Goal: Transaction & Acquisition: Purchase product/service

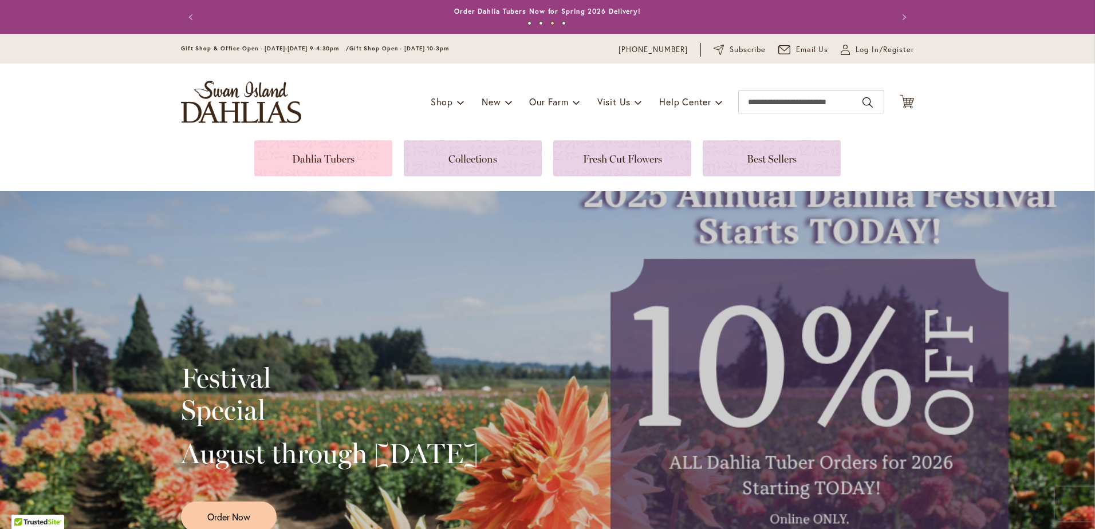
click at [323, 155] on link at bounding box center [323, 158] width 138 height 36
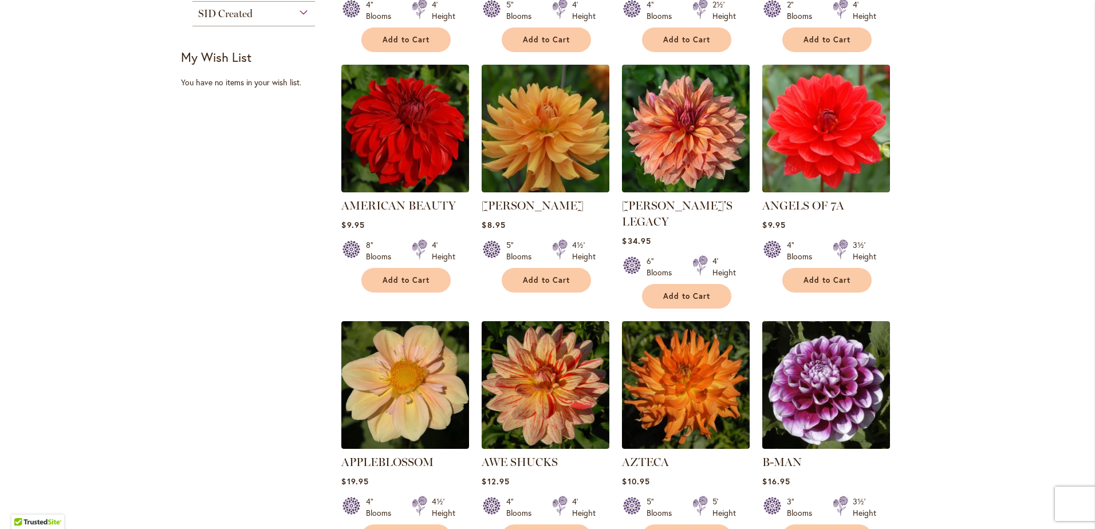
scroll to position [766, 0]
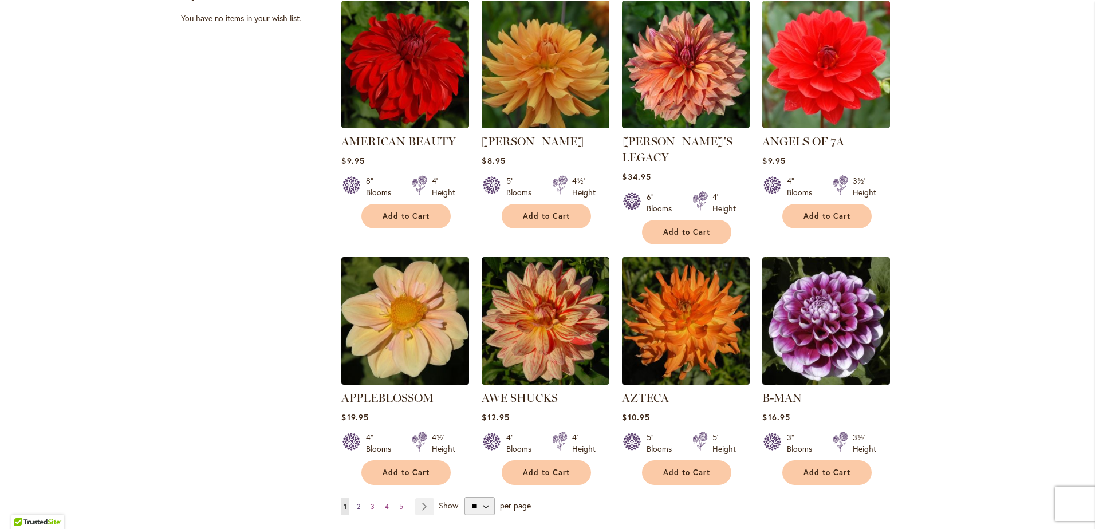
click at [354, 498] on link "Page 2" at bounding box center [358, 506] width 9 height 17
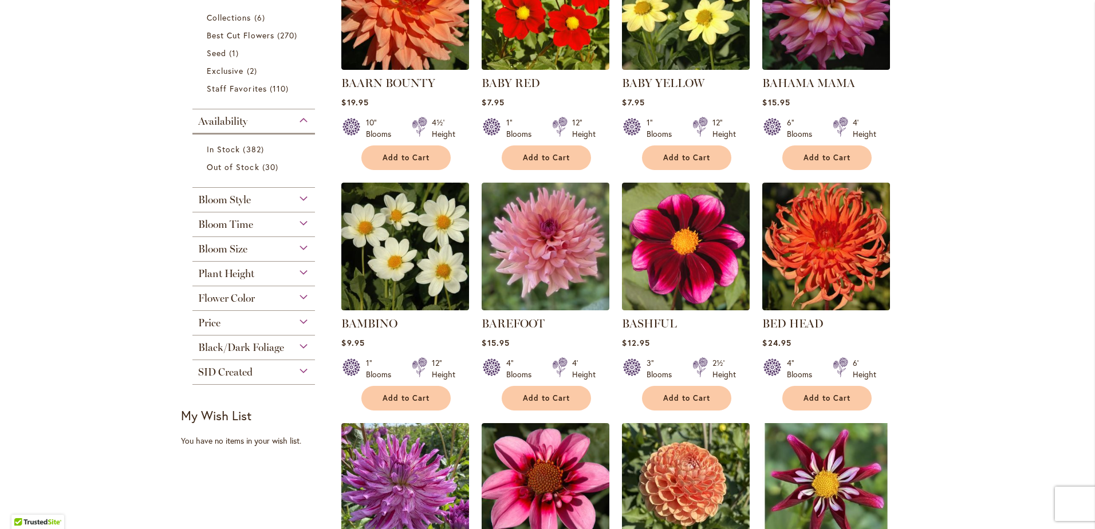
scroll to position [401, 0]
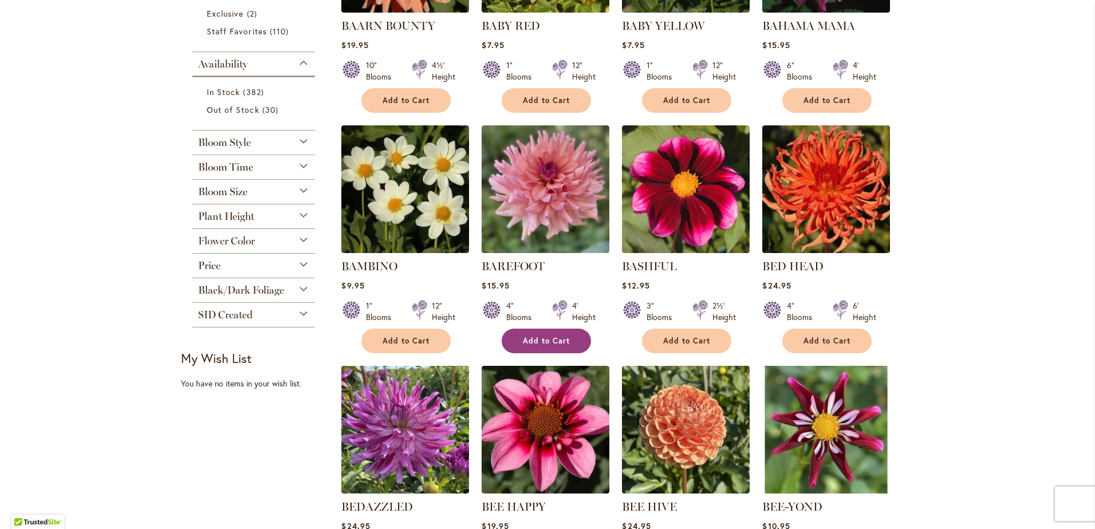
click at [545, 336] on span "Add to Cart" at bounding box center [546, 341] width 47 height 10
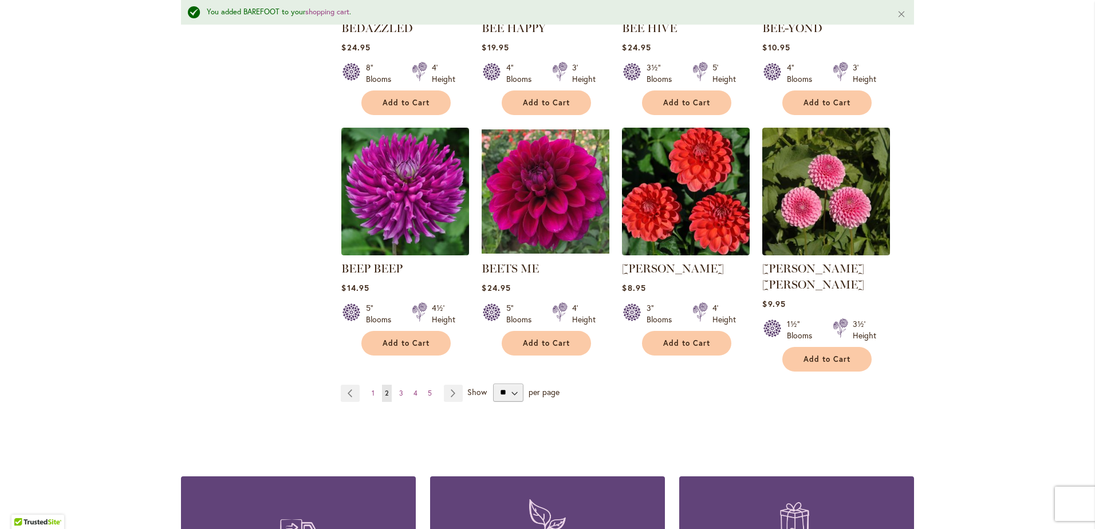
scroll to position [890, 0]
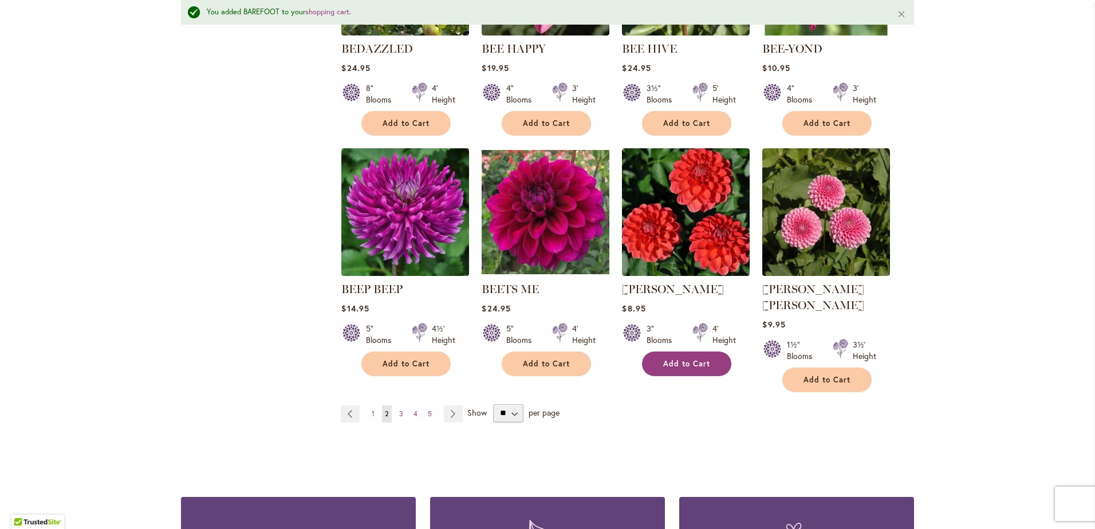
click at [706, 364] on button "Add to Cart" at bounding box center [686, 364] width 89 height 25
click at [399, 410] on span "3" at bounding box center [401, 414] width 4 height 9
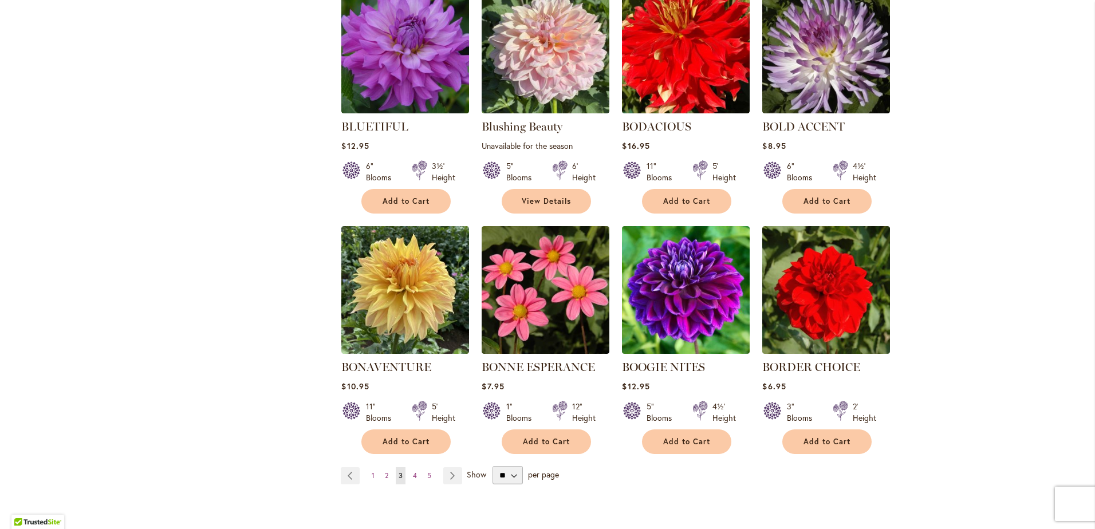
scroll to position [859, 0]
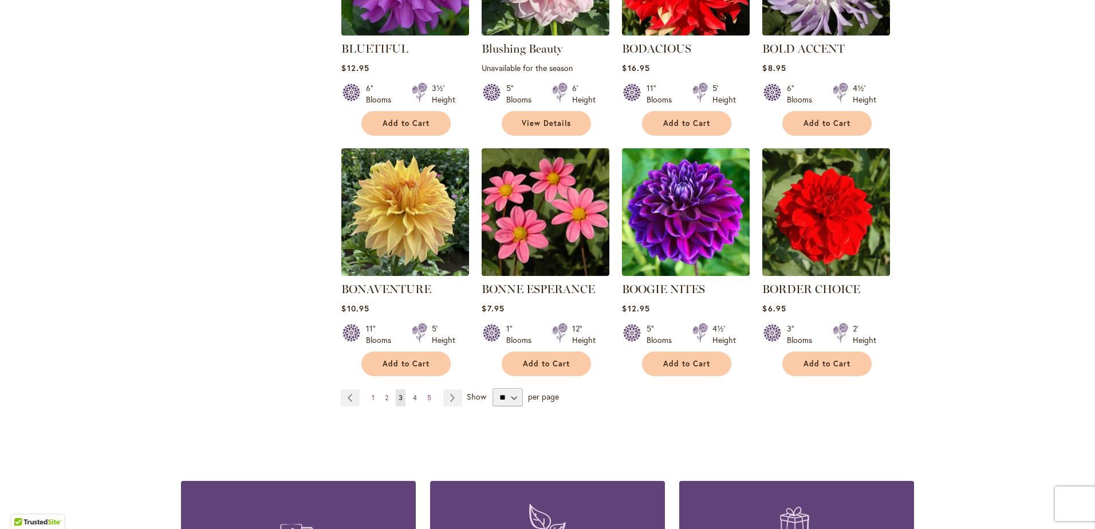
click at [413, 396] on span "4" at bounding box center [415, 398] width 4 height 9
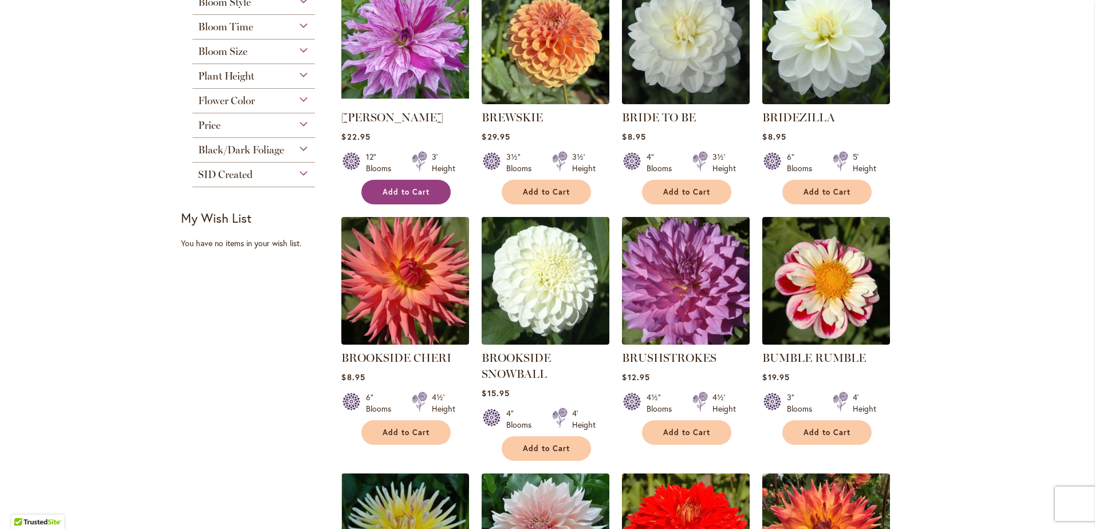
scroll to position [344, 0]
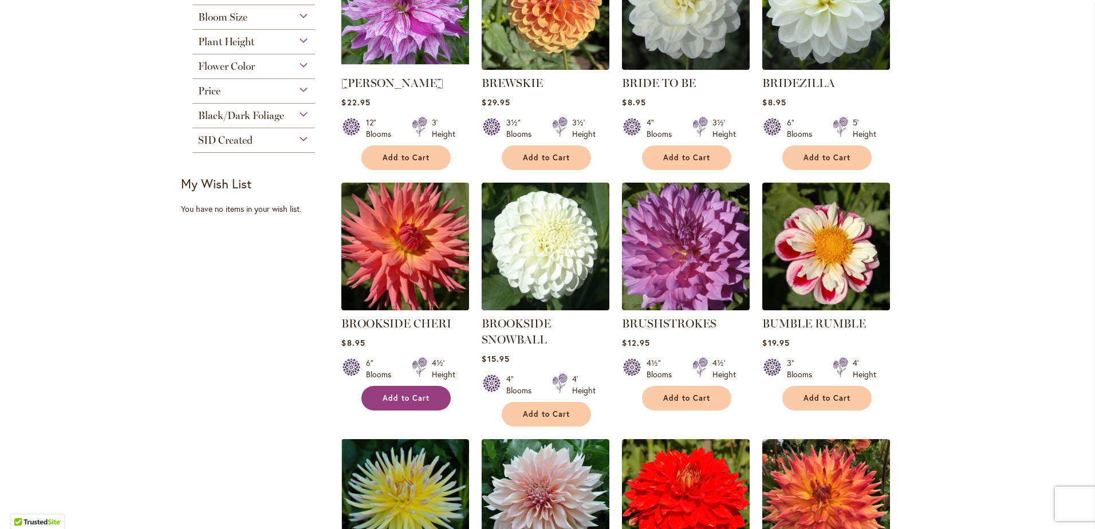
click at [422, 388] on button "Add to Cart" at bounding box center [405, 398] width 89 height 25
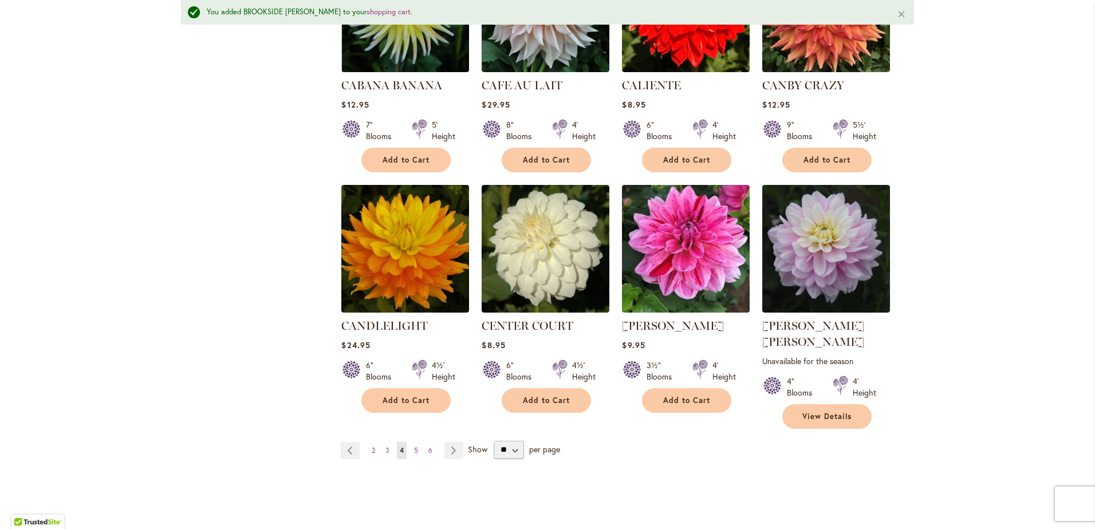
scroll to position [890, 0]
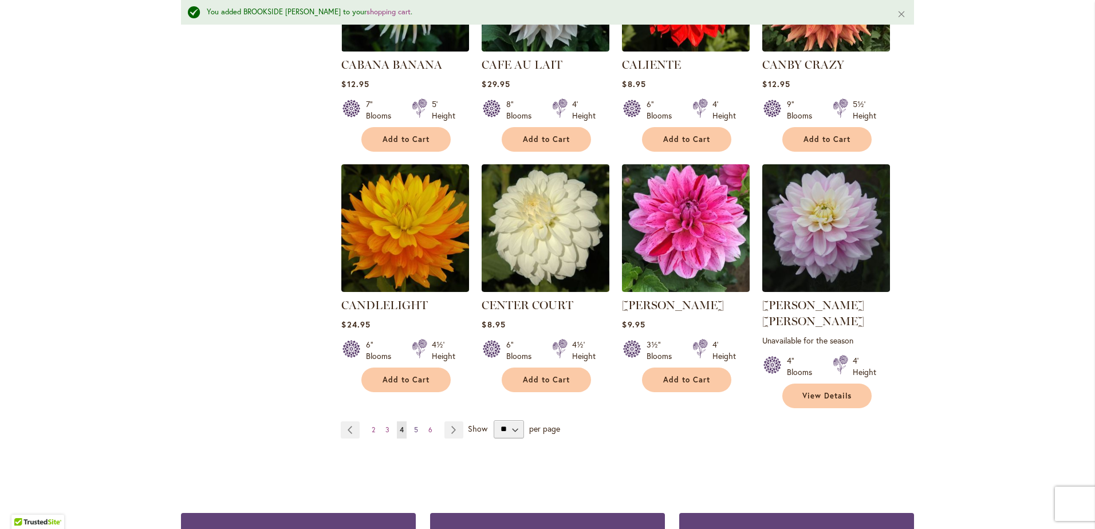
click at [414, 426] on span "5" at bounding box center [416, 430] width 4 height 9
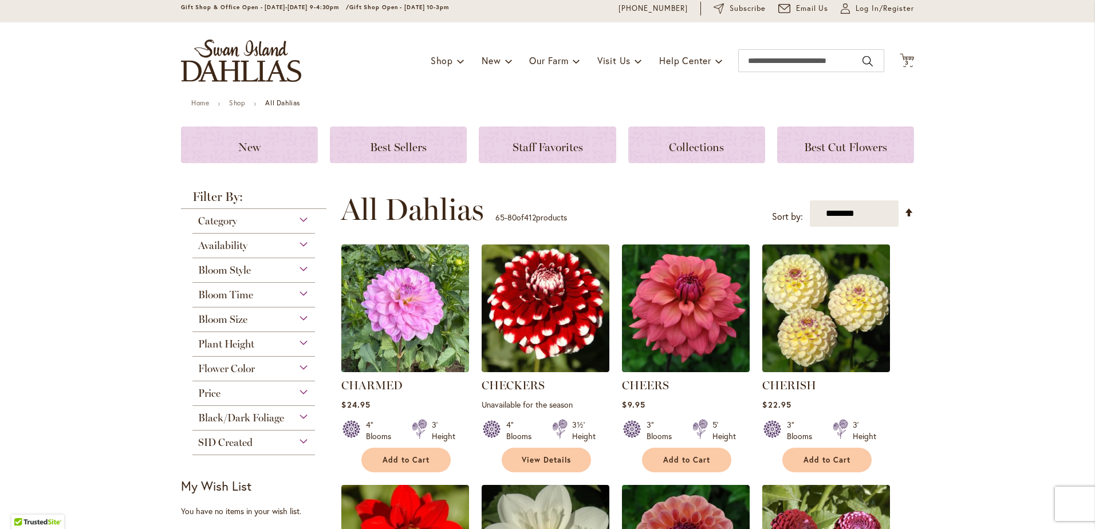
scroll to position [115, 0]
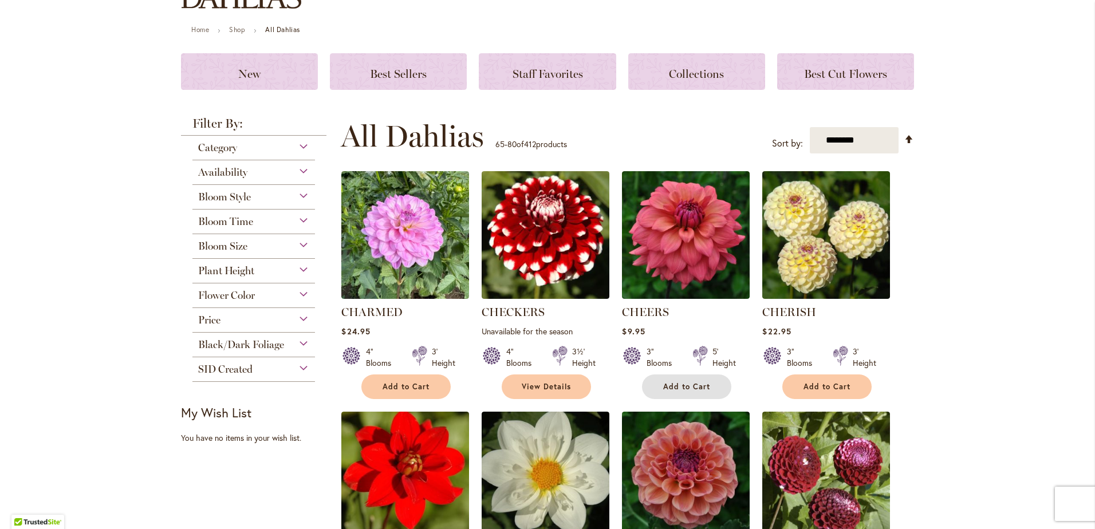
click at [695, 386] on span "Add to Cart" at bounding box center [686, 387] width 47 height 10
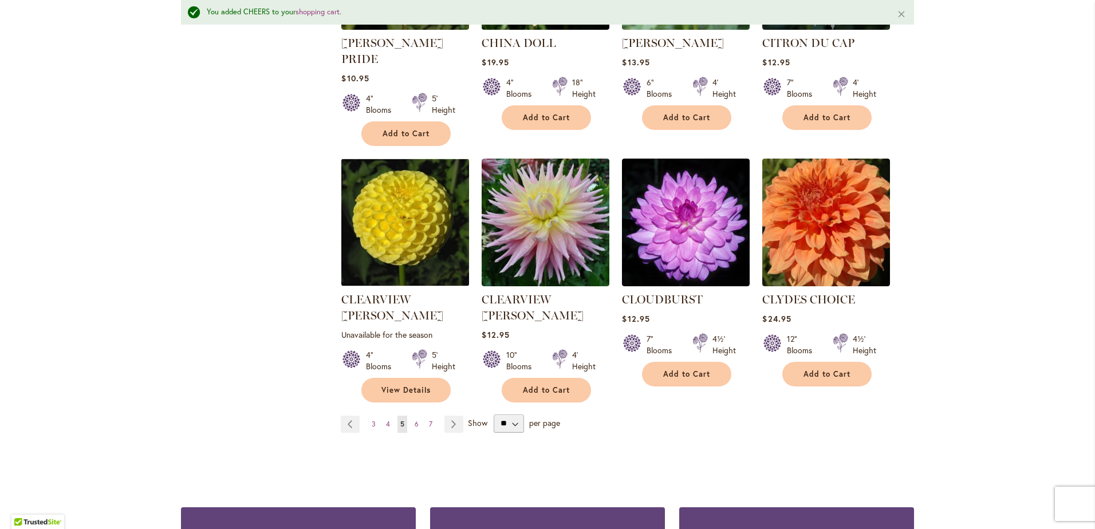
scroll to position [947, 0]
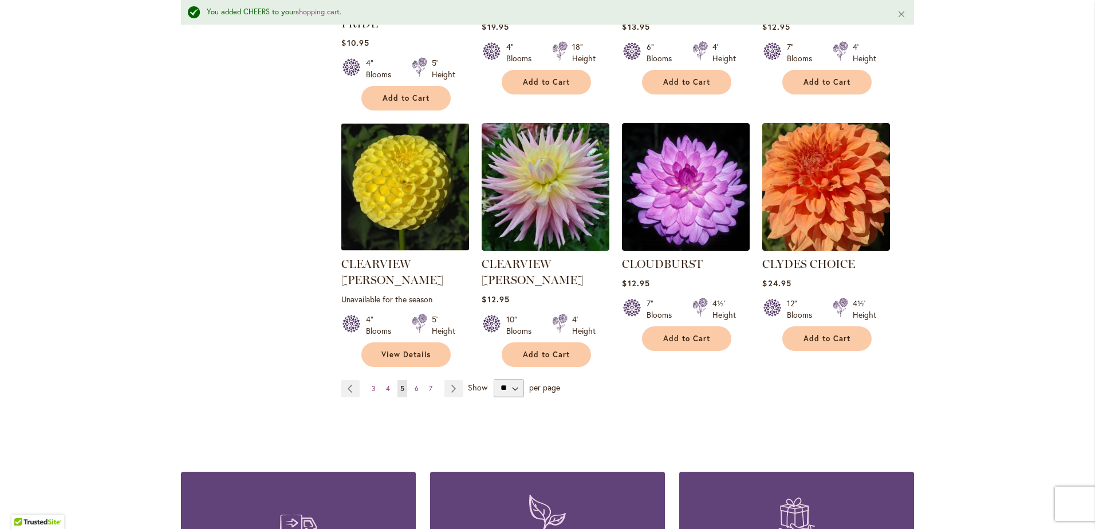
click at [415, 384] on span "6" at bounding box center [417, 388] width 4 height 9
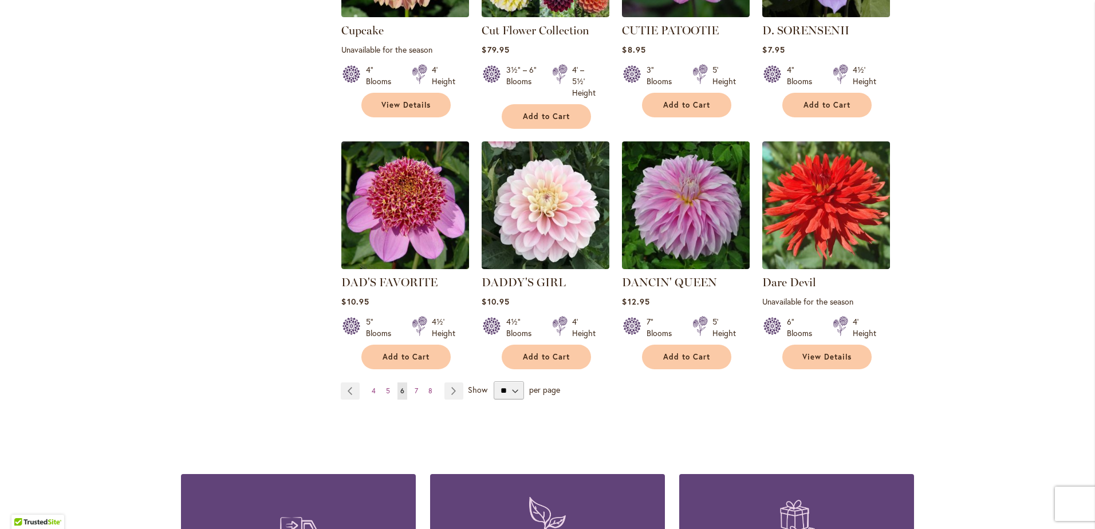
scroll to position [916, 0]
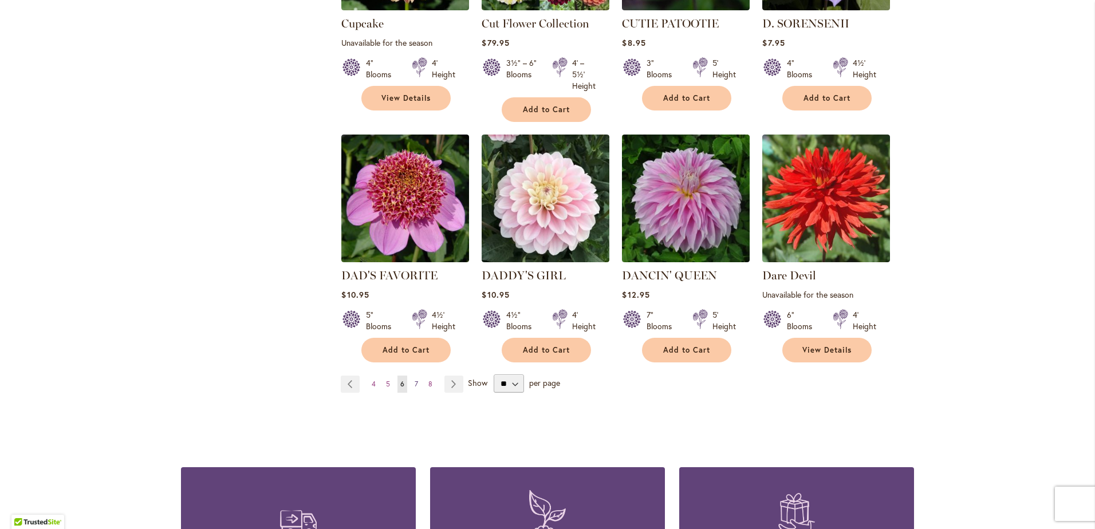
click at [415, 380] on span "7" at bounding box center [416, 384] width 3 height 9
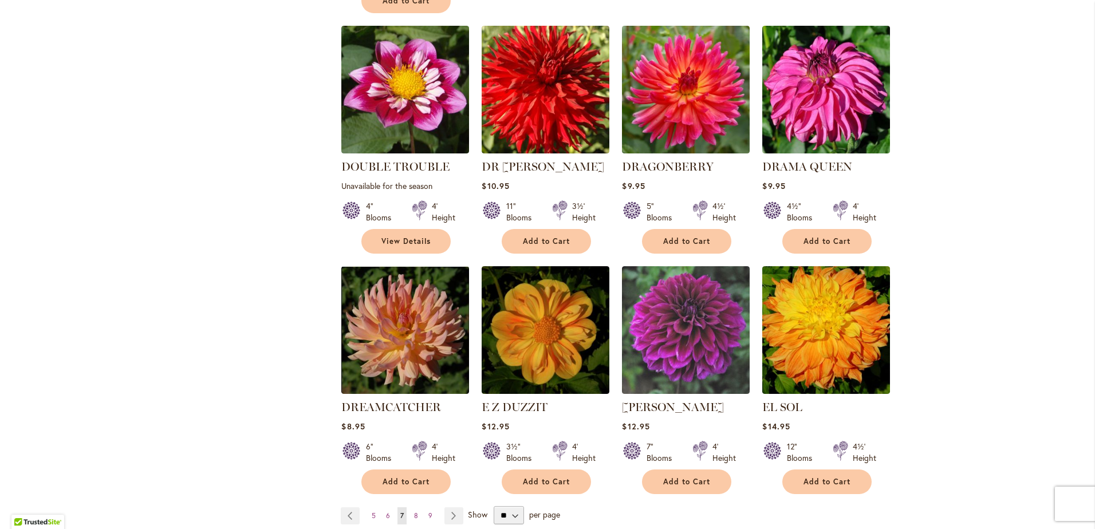
scroll to position [802, 0]
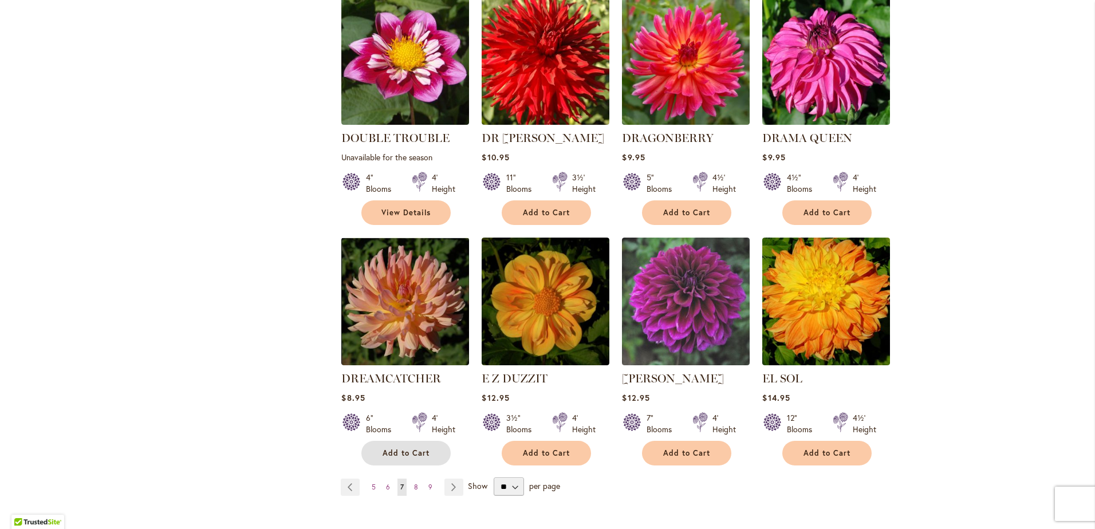
click at [411, 441] on button "Add to Cart" at bounding box center [405, 453] width 89 height 25
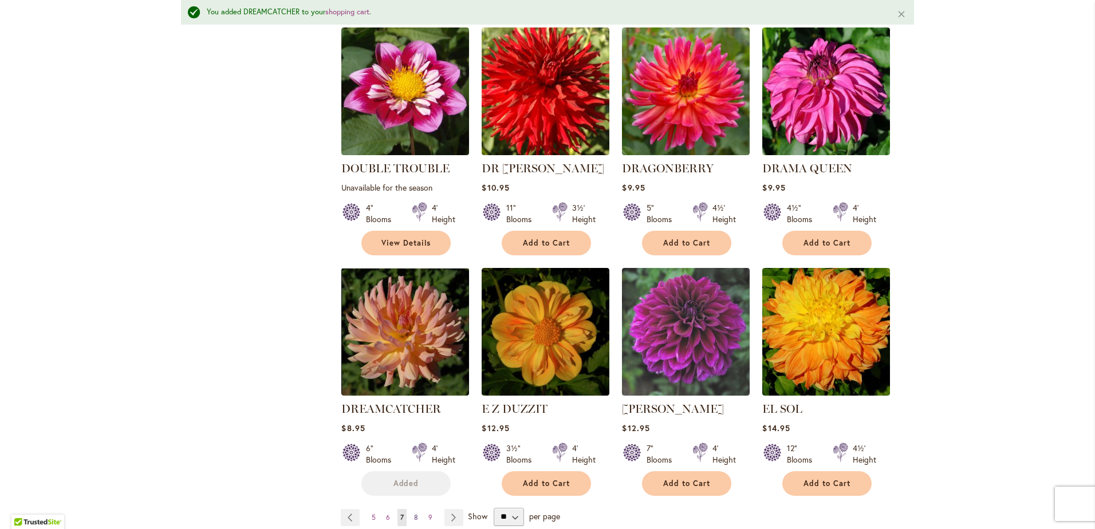
scroll to position [832, 0]
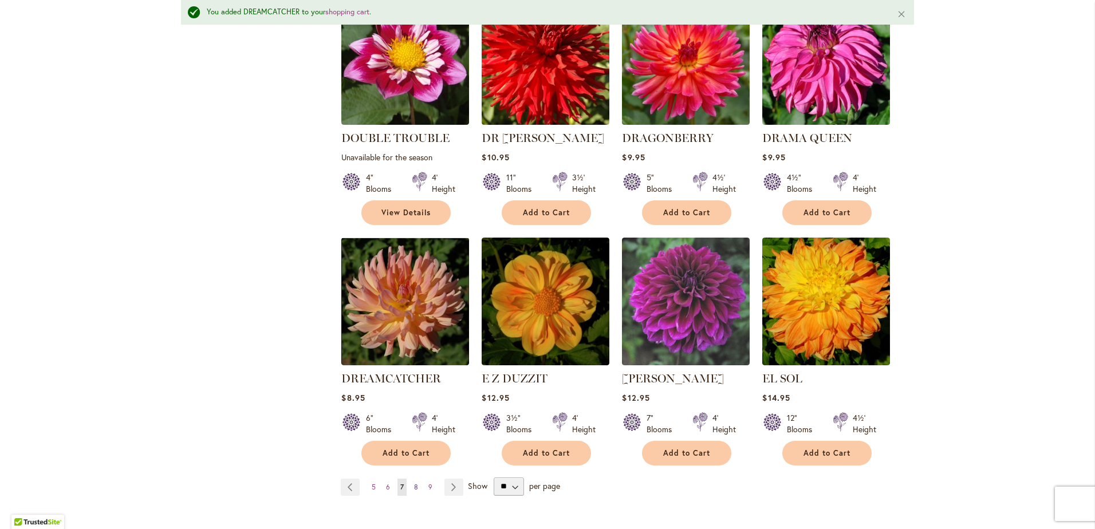
click at [414, 483] on span "8" at bounding box center [416, 487] width 4 height 9
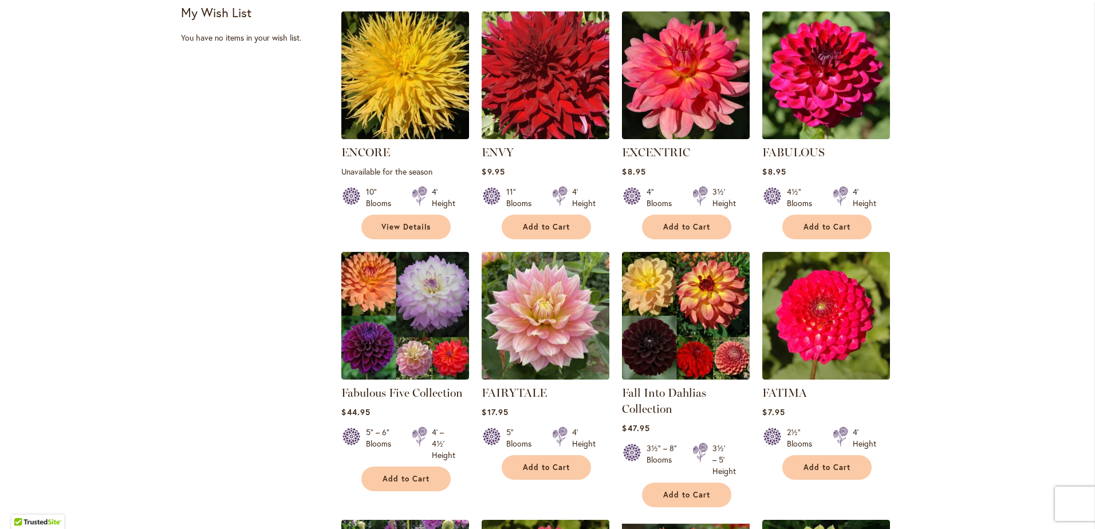
scroll to position [516, 0]
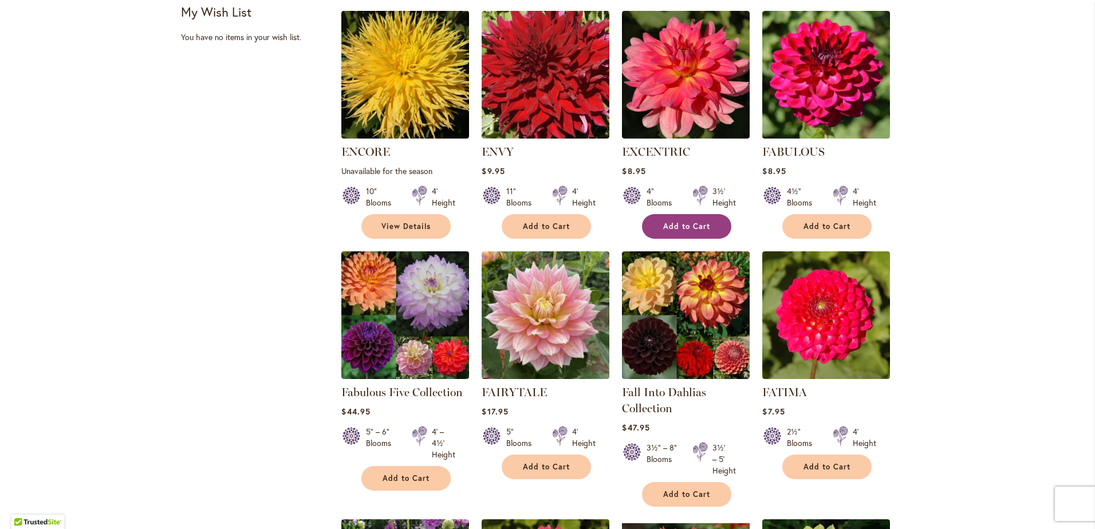
click at [714, 226] on button "Add to Cart" at bounding box center [686, 226] width 89 height 25
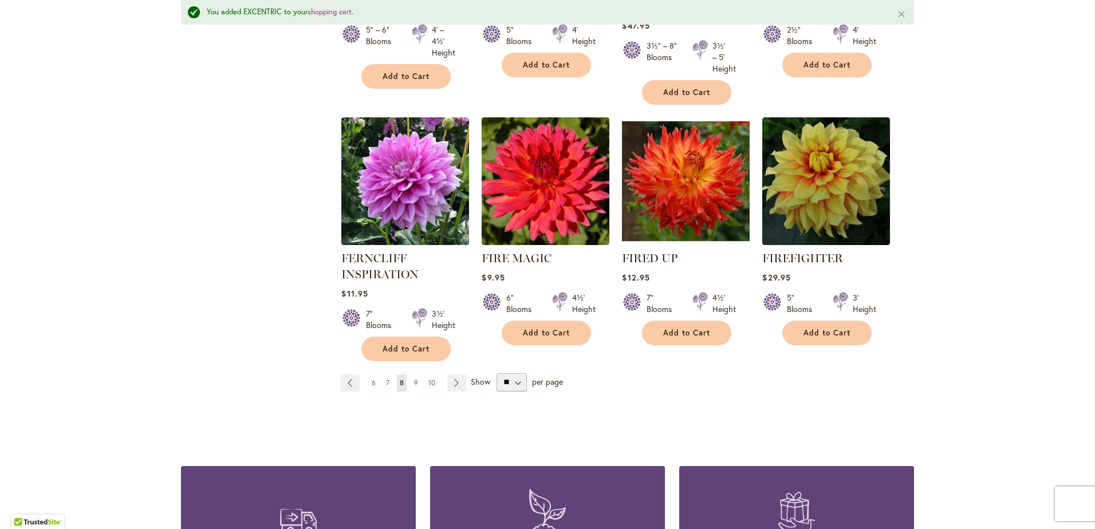
scroll to position [1004, 0]
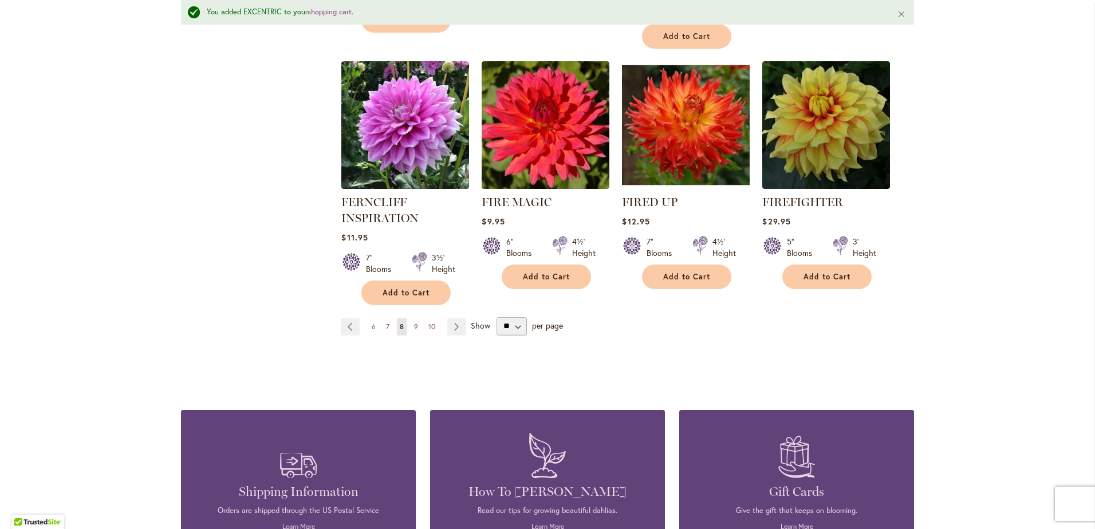
click at [411, 322] on link "Page 9" at bounding box center [416, 326] width 10 height 17
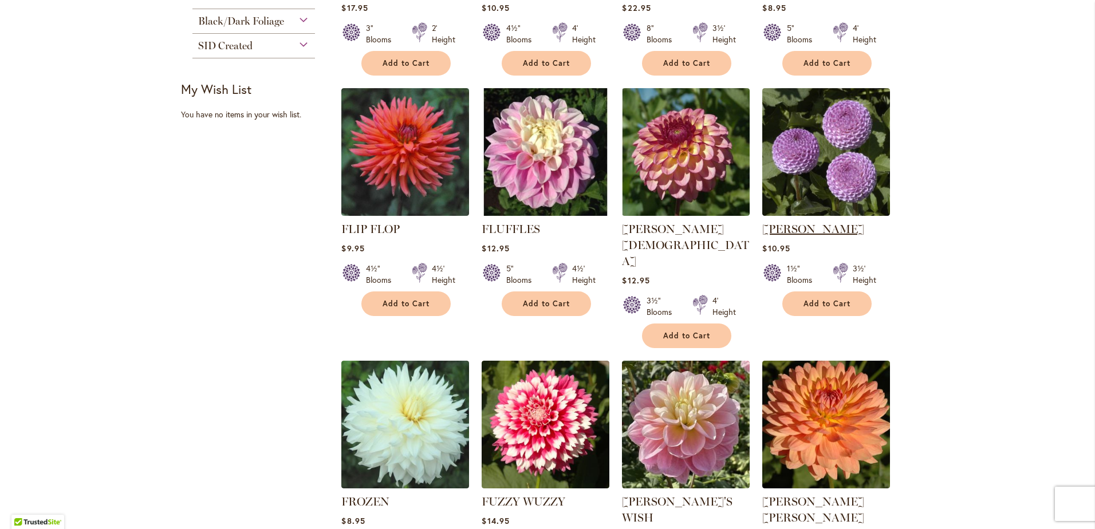
scroll to position [458, 0]
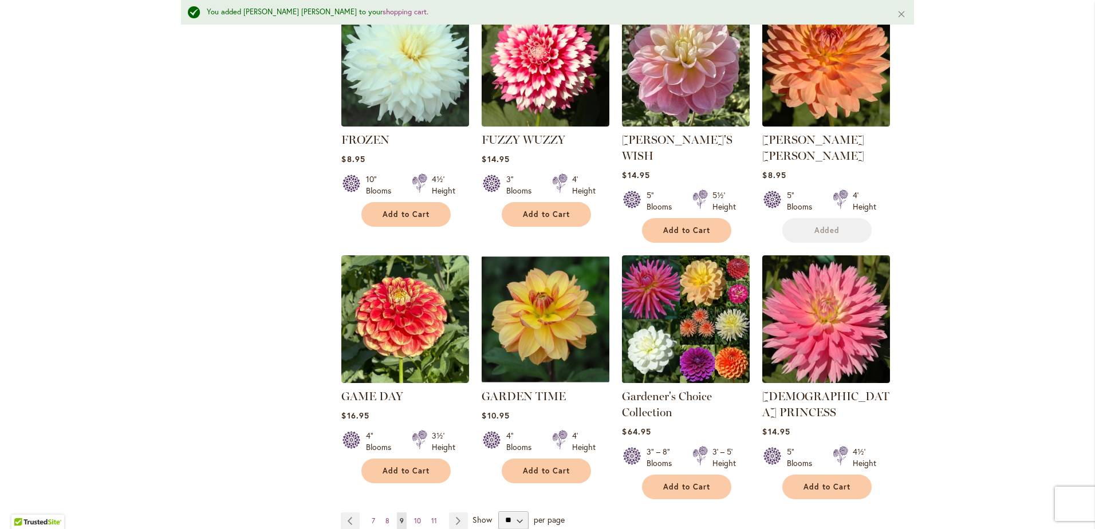
scroll to position [890, 0]
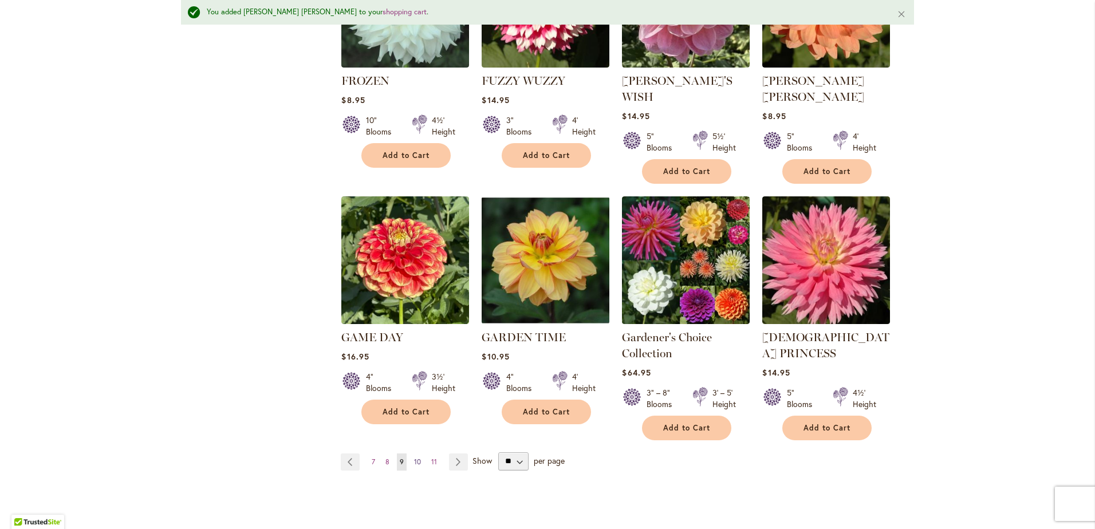
click at [414, 458] on span "10" at bounding box center [417, 462] width 7 height 9
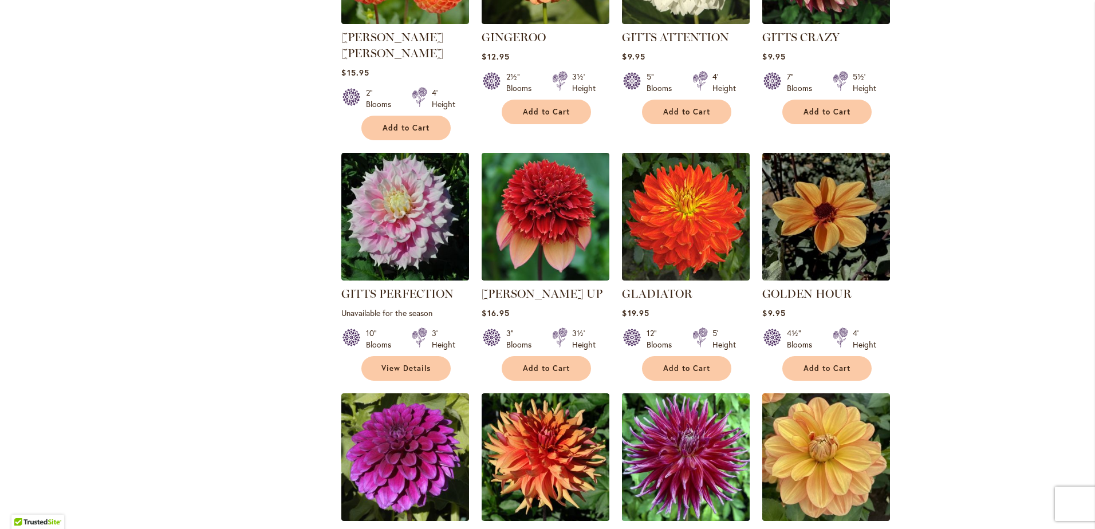
scroll to position [802, 0]
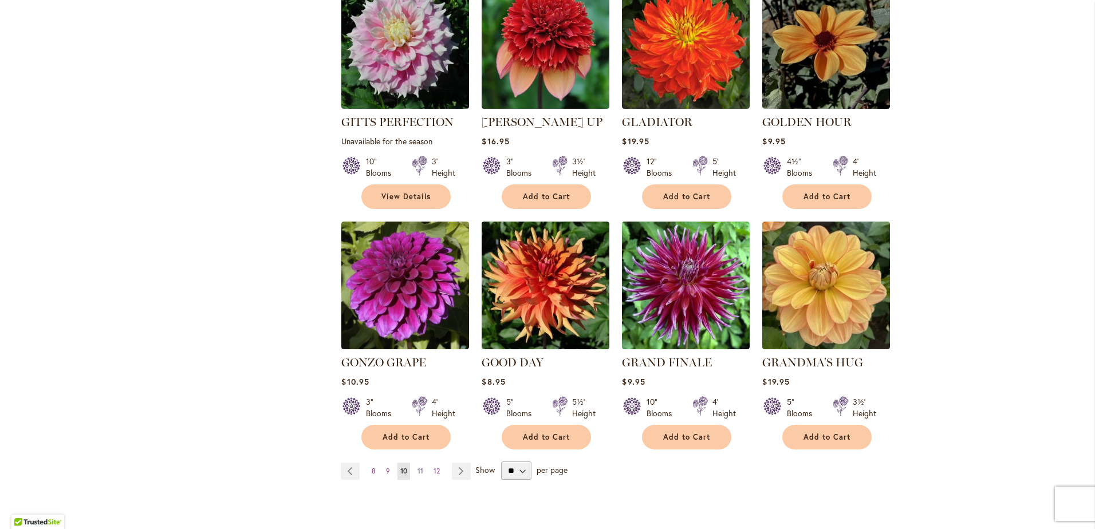
click at [418, 467] on span "11" at bounding box center [421, 471] width 6 height 9
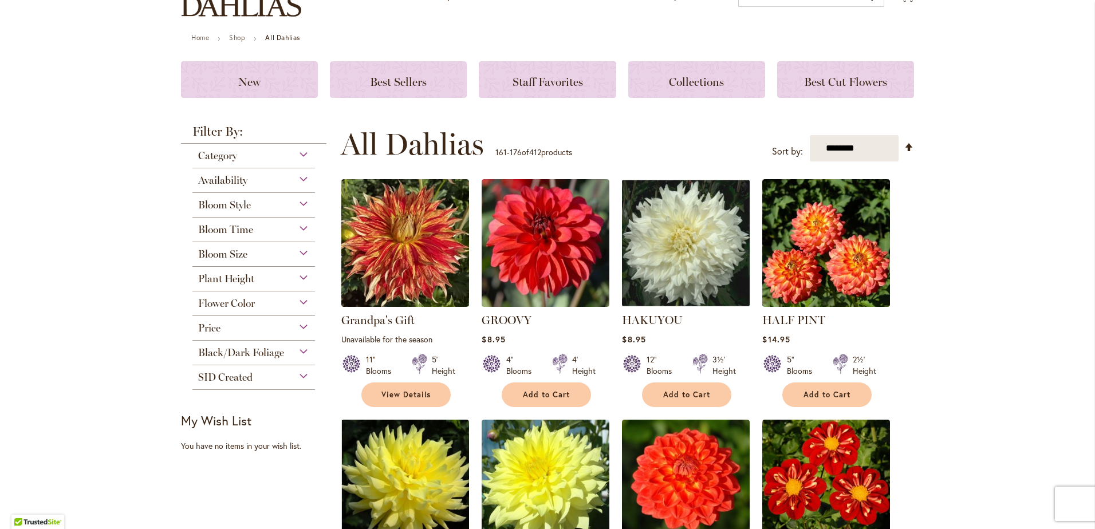
scroll to position [115, 0]
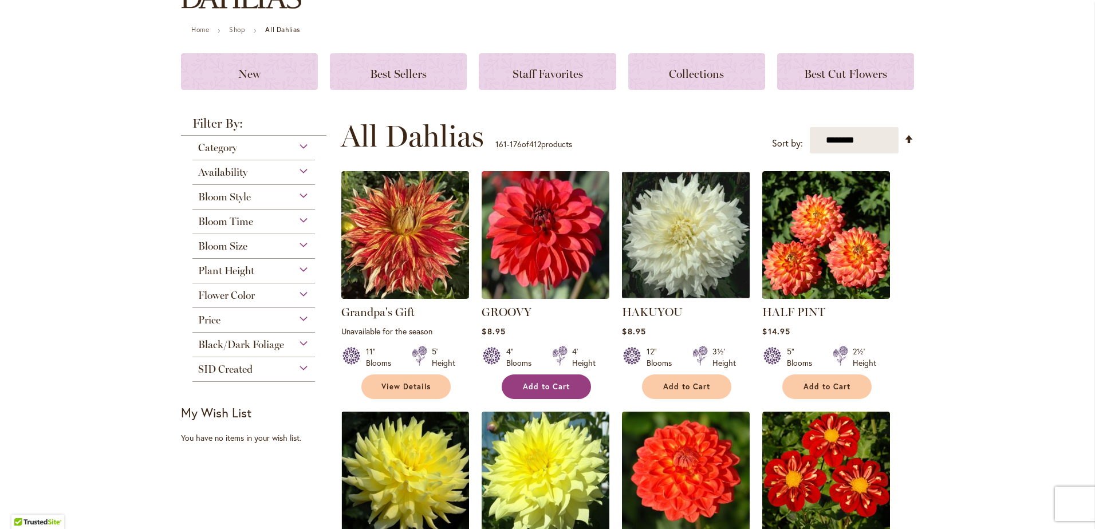
click at [557, 389] on span "Add to Cart" at bounding box center [546, 387] width 47 height 10
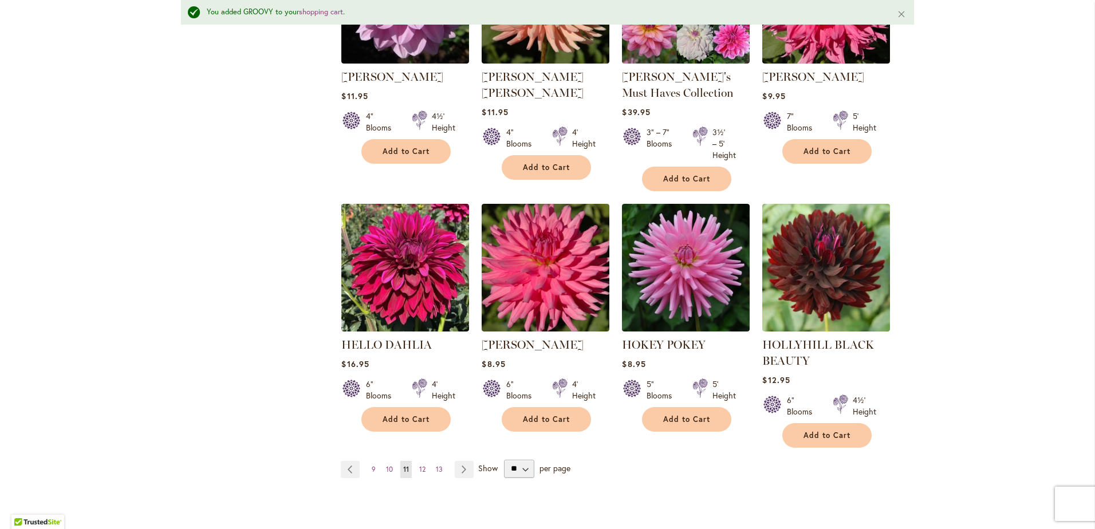
scroll to position [890, 0]
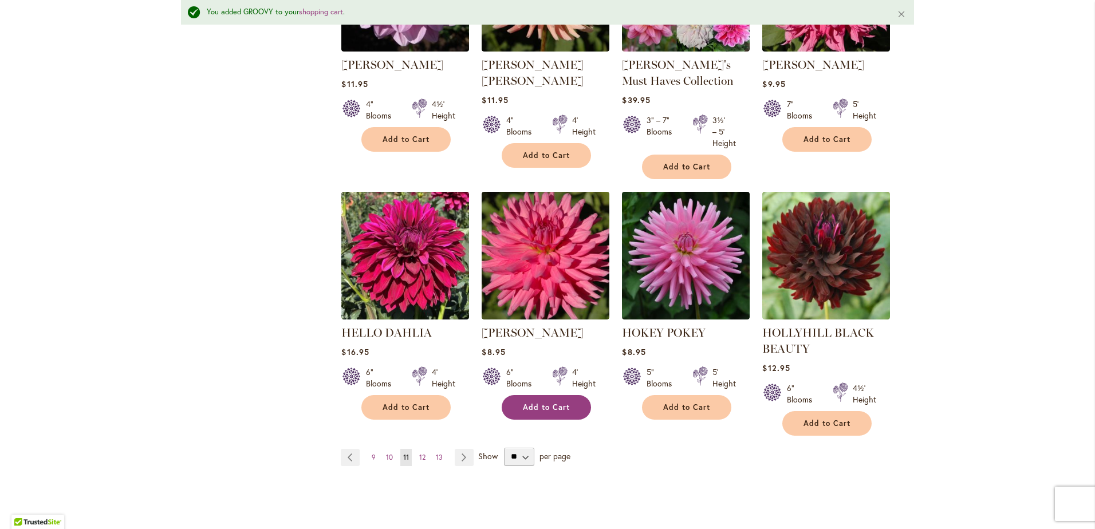
click at [539, 403] on span "Add to Cart" at bounding box center [546, 408] width 47 height 10
click at [419, 453] on span "12" at bounding box center [422, 457] width 6 height 9
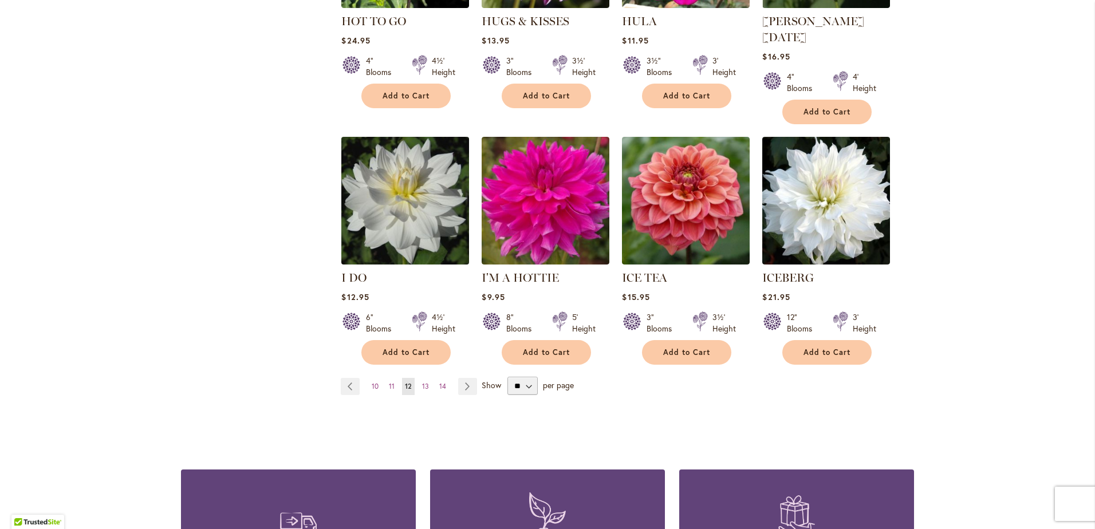
scroll to position [916, 0]
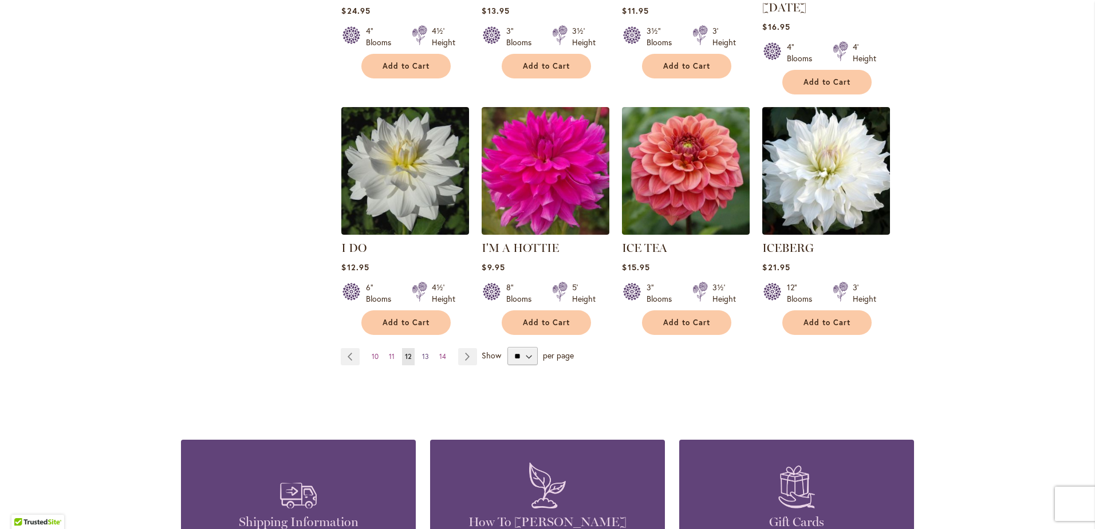
click at [423, 352] on span "13" at bounding box center [425, 356] width 7 height 9
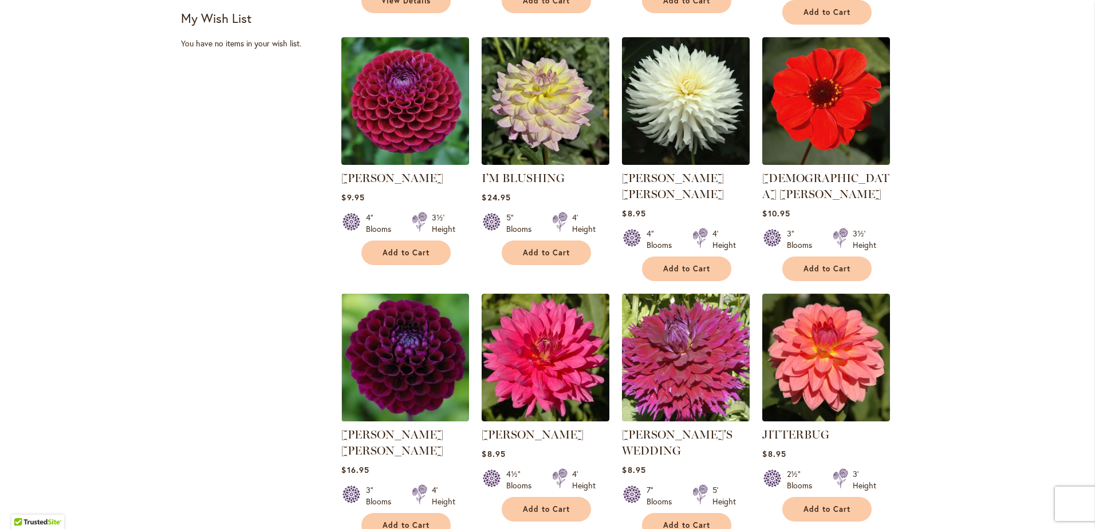
scroll to position [802, 0]
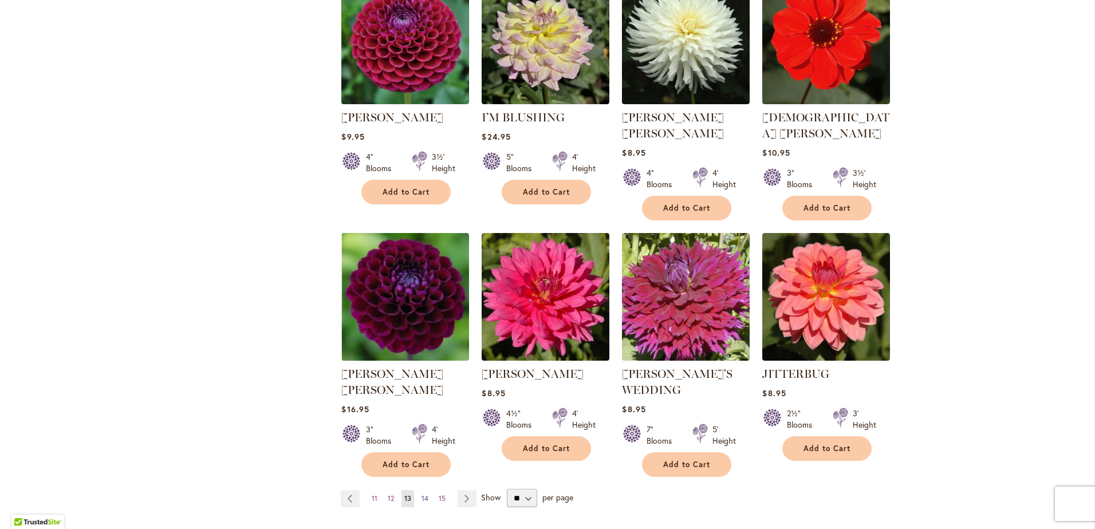
click at [422, 494] on span "14" at bounding box center [425, 498] width 7 height 9
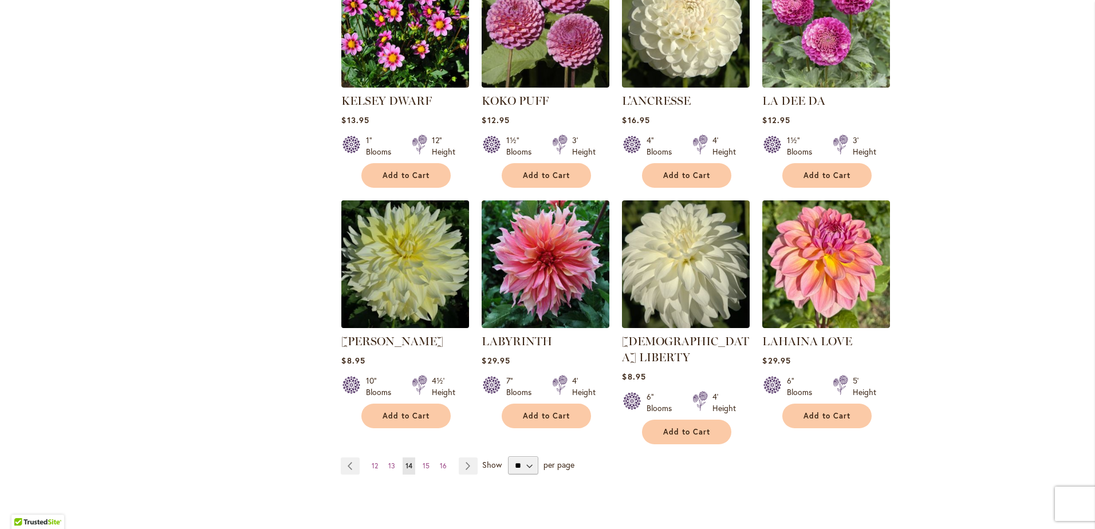
scroll to position [859, 0]
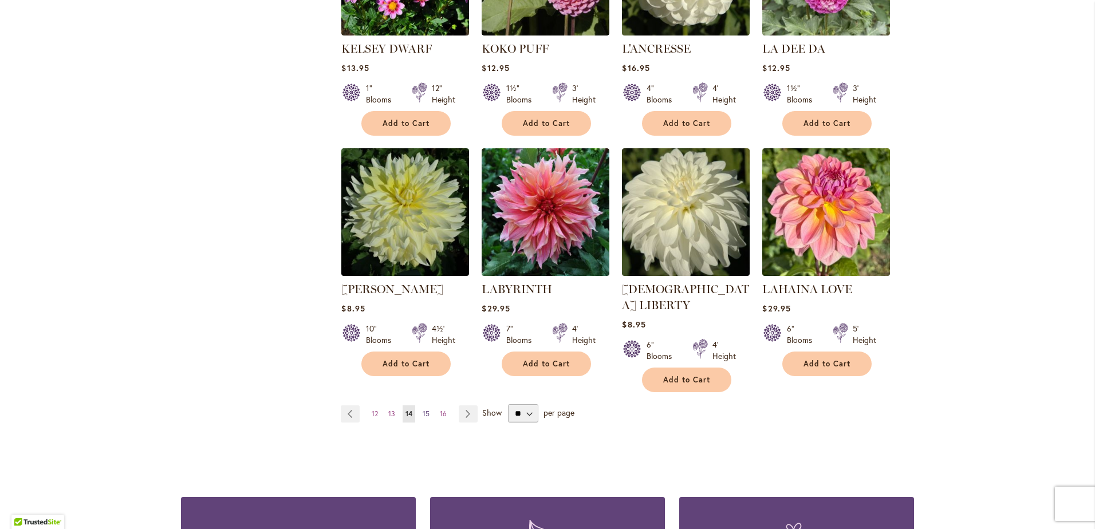
click at [423, 410] on span "15" at bounding box center [426, 414] width 7 height 9
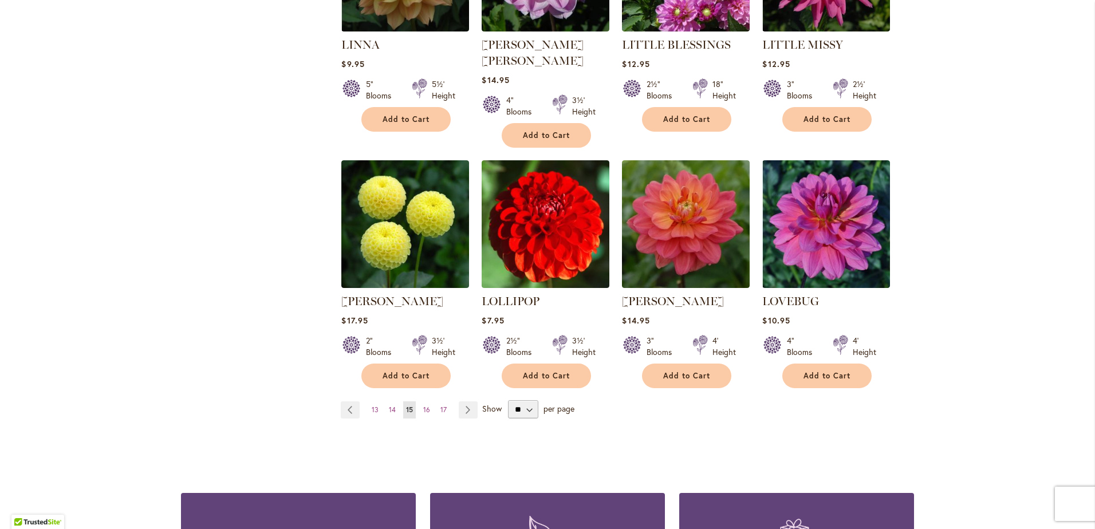
scroll to position [916, 0]
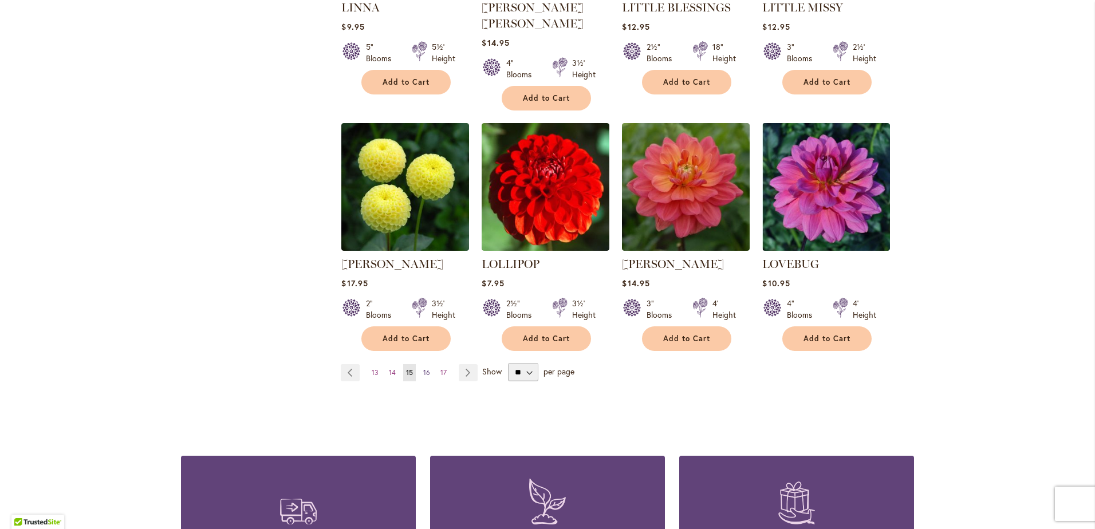
click at [424, 368] on span "16" at bounding box center [426, 372] width 7 height 9
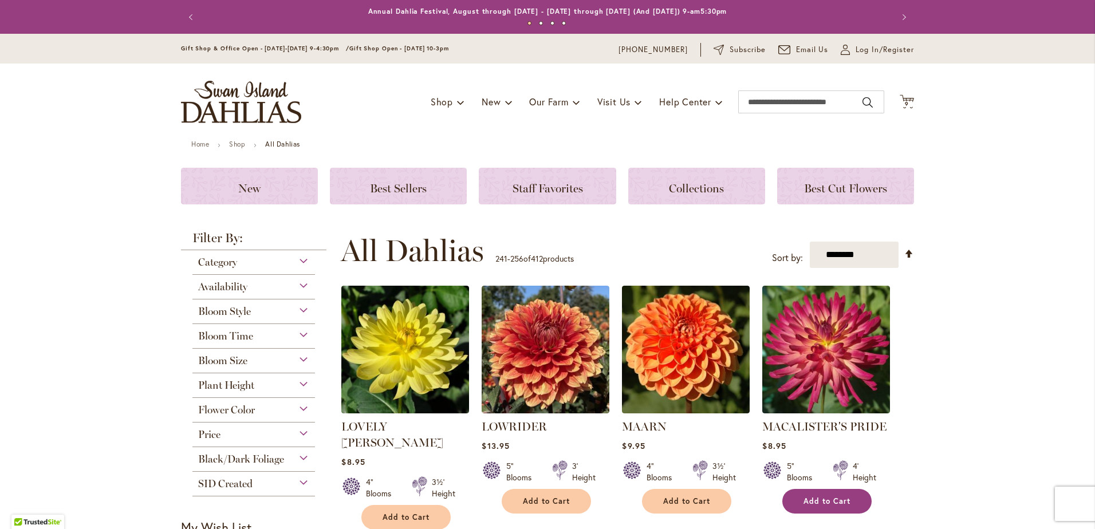
click at [811, 503] on span "Add to Cart" at bounding box center [827, 502] width 47 height 10
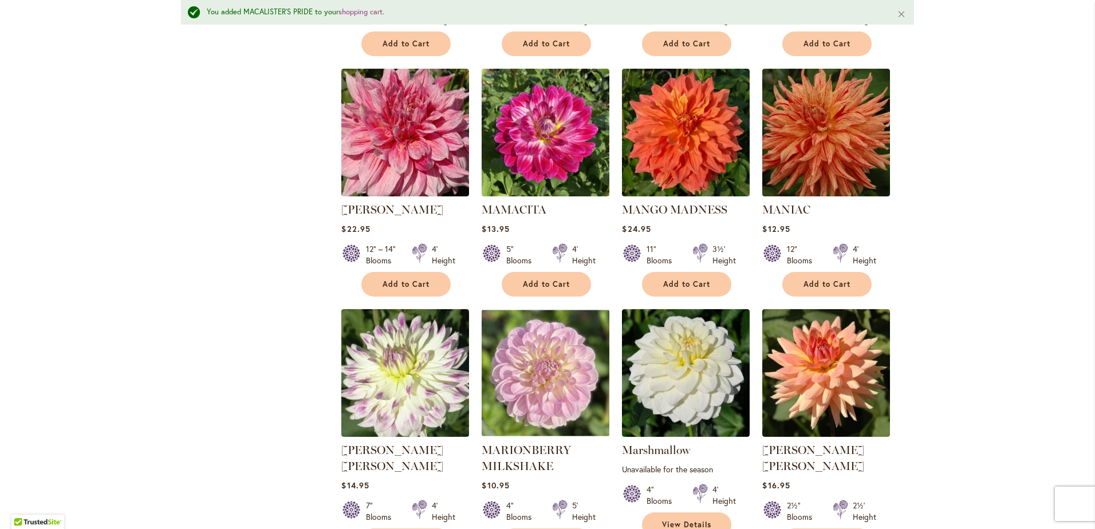
scroll to position [974, 0]
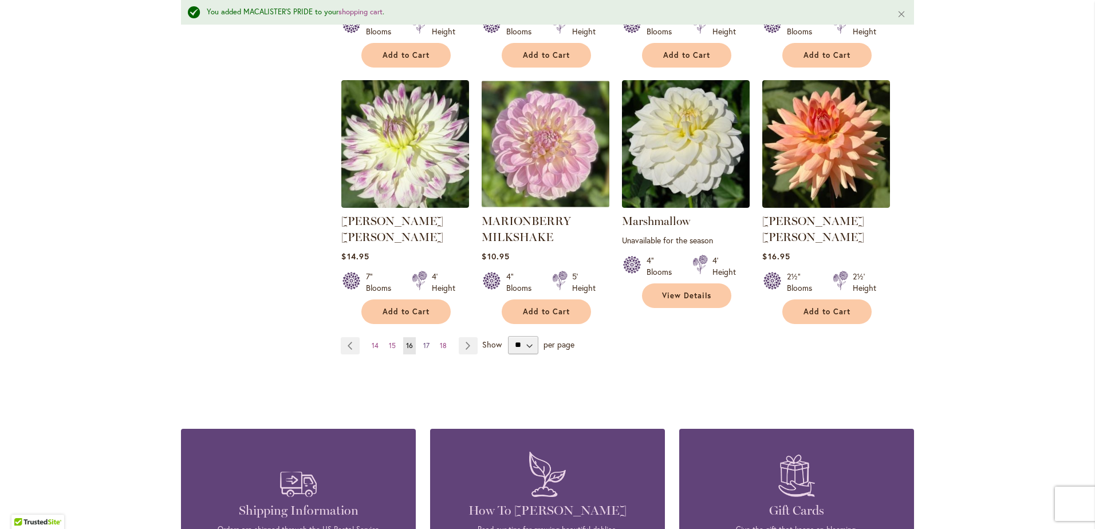
click at [425, 341] on span "17" at bounding box center [426, 345] width 6 height 9
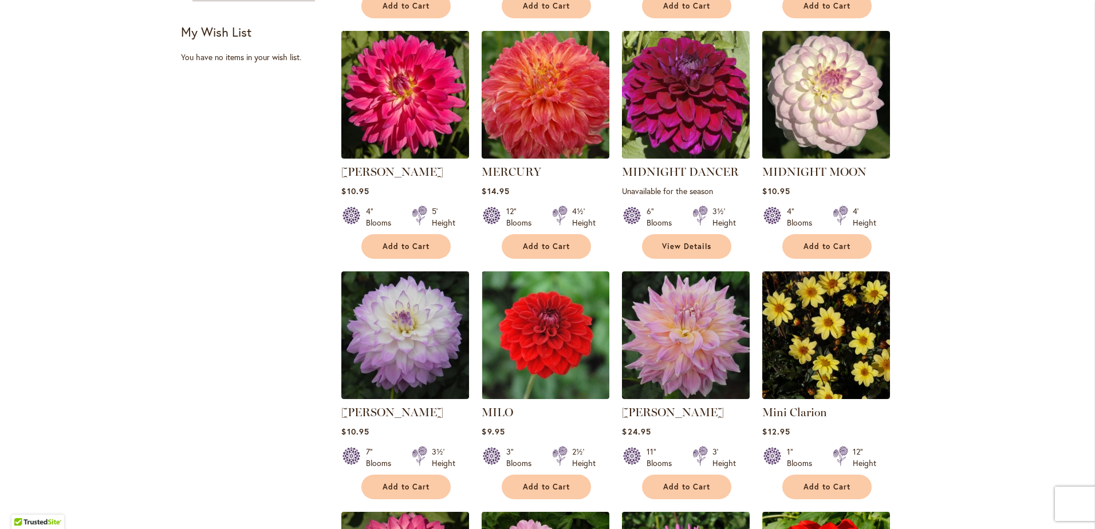
scroll to position [516, 0]
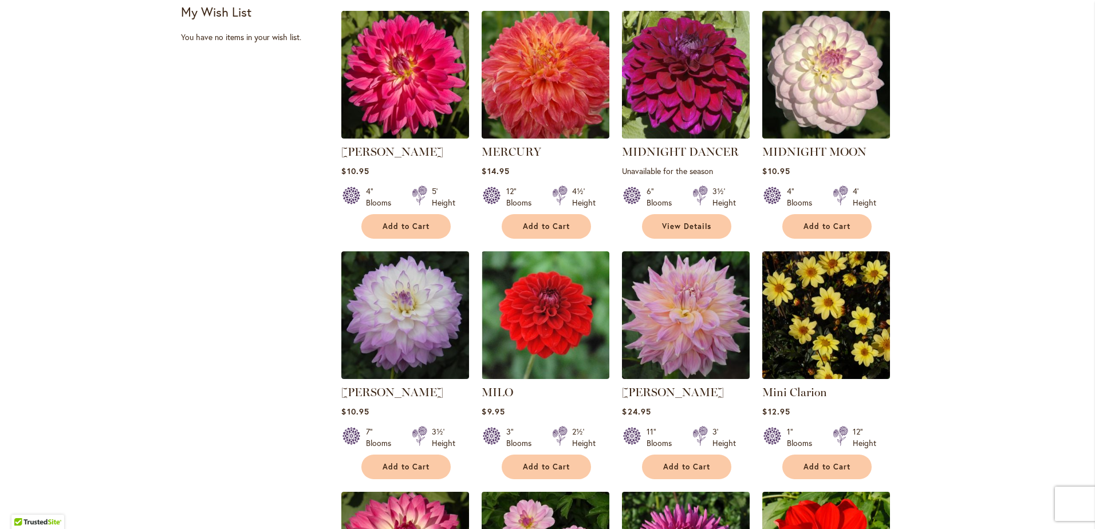
click at [1005, 374] on div "Skip to Content Gift Shop & Office Open - [DATE]-[DATE] 9-4:30pm / Gift Shop Op…" at bounding box center [547, 432] width 1095 height 1829
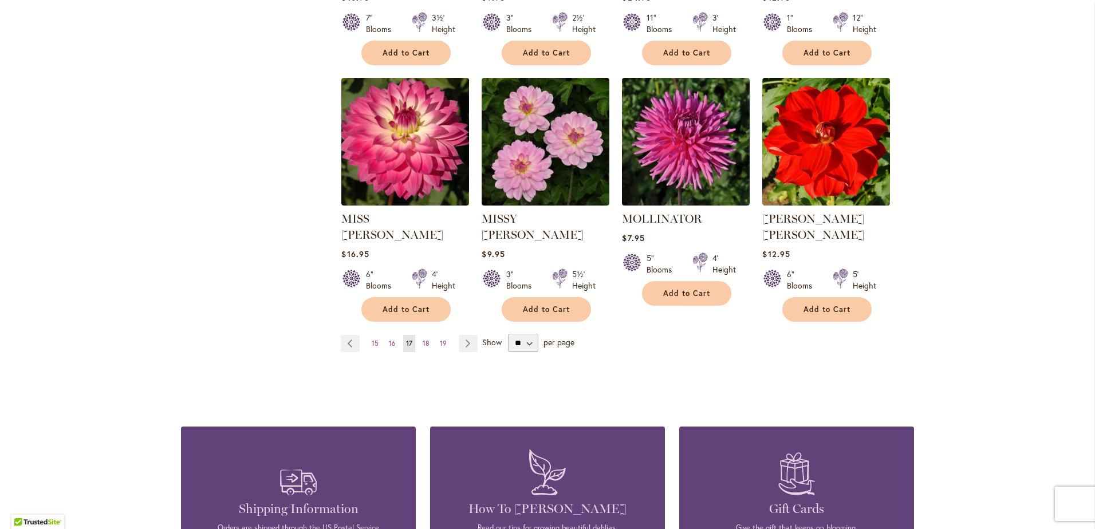
scroll to position [974, 0]
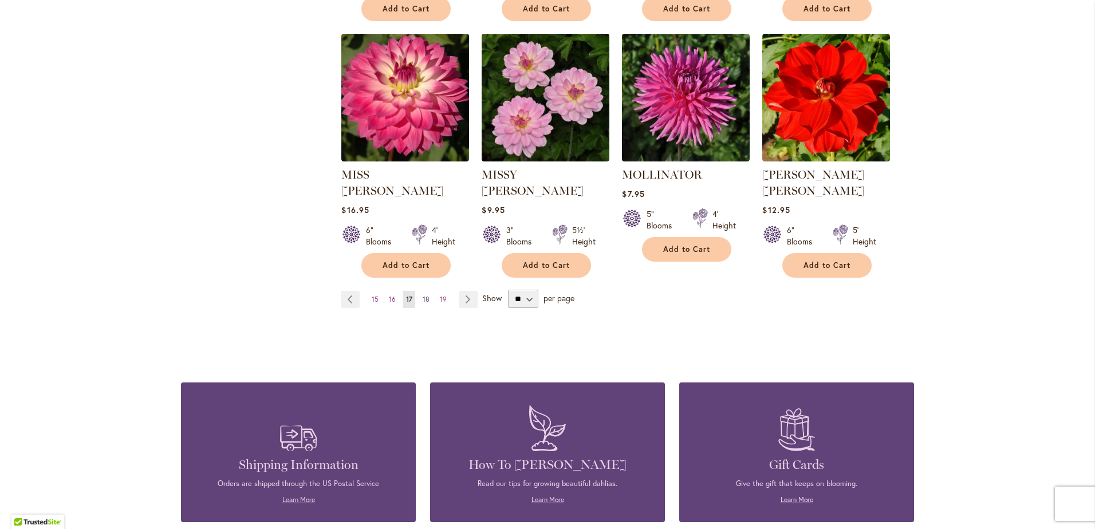
click at [423, 295] on span "18" at bounding box center [426, 299] width 7 height 9
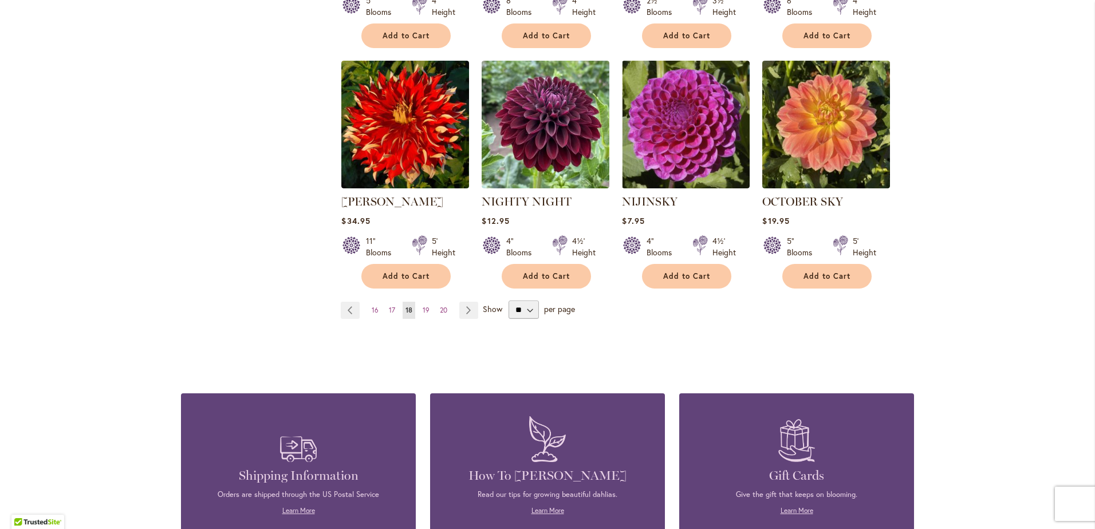
scroll to position [974, 0]
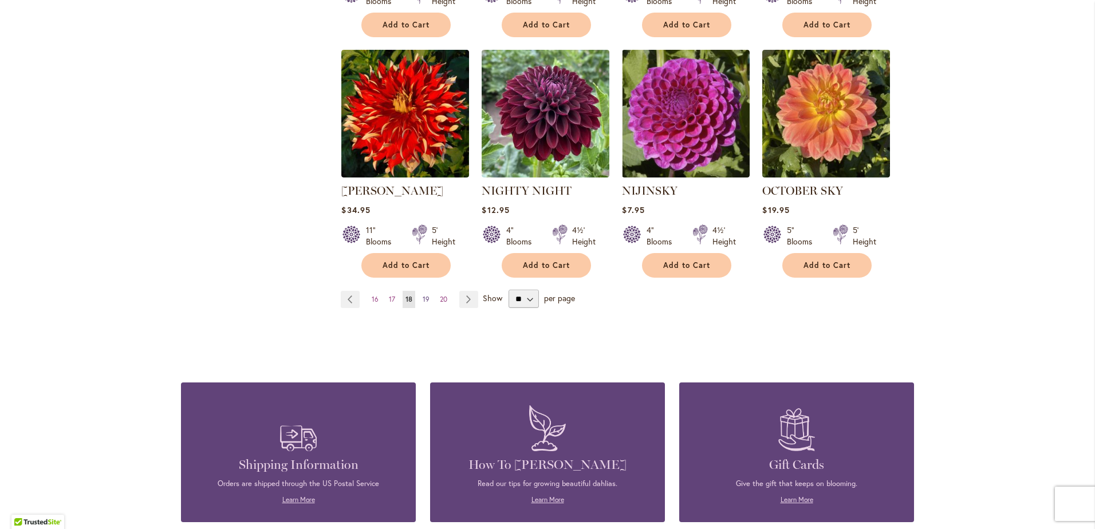
click at [423, 295] on span "19" at bounding box center [426, 299] width 7 height 9
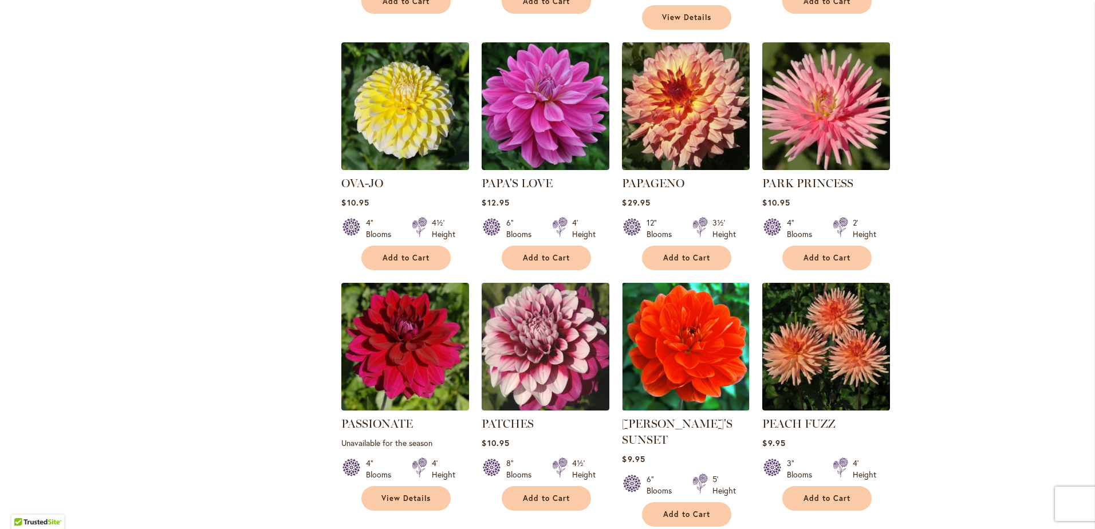
scroll to position [802, 0]
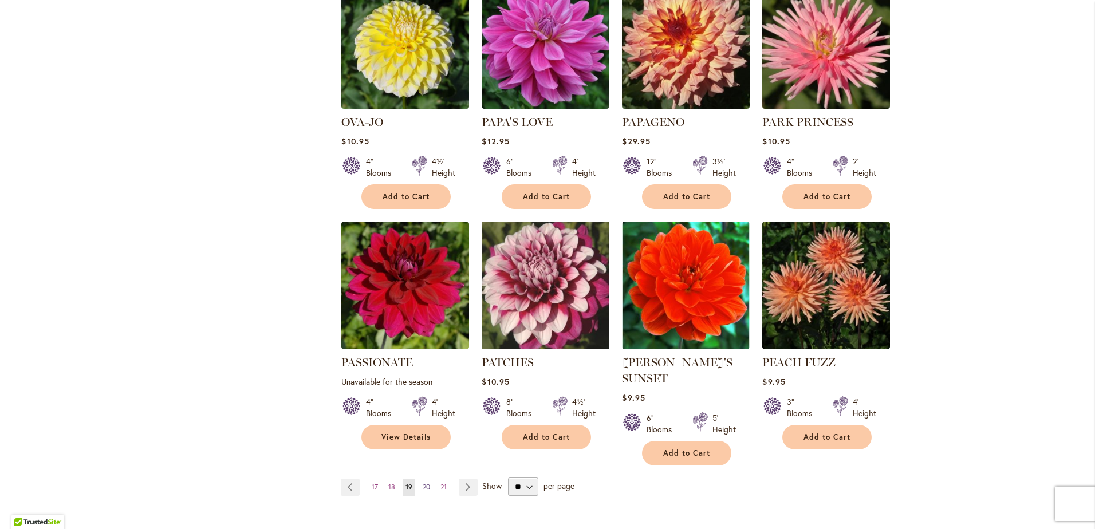
click at [427, 479] on link "Page 20" at bounding box center [426, 487] width 13 height 17
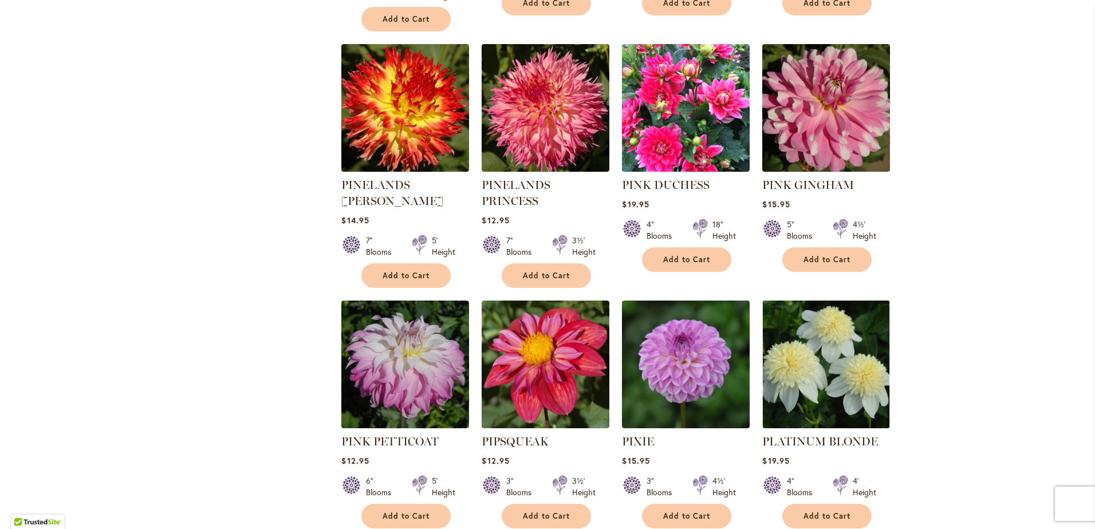
scroll to position [859, 0]
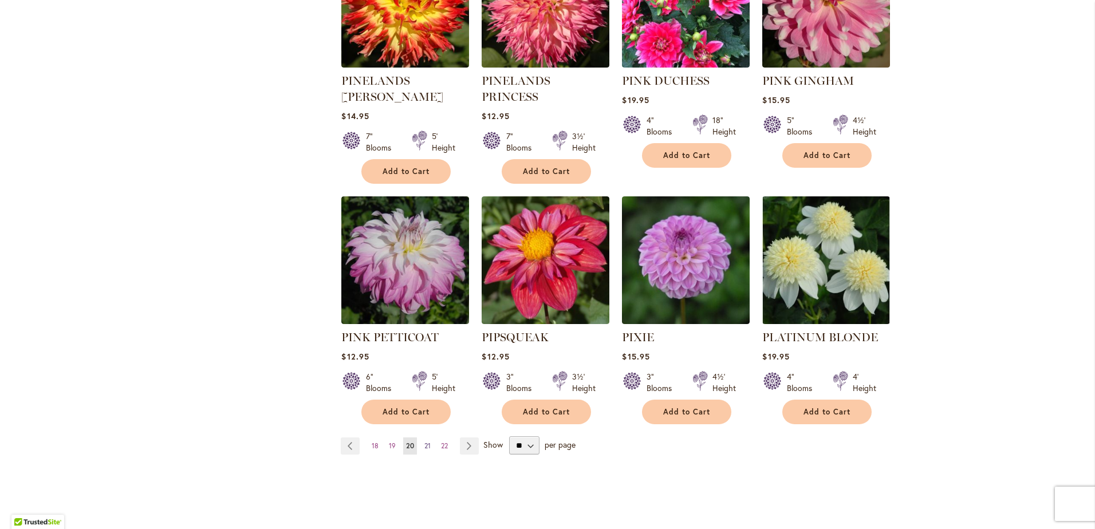
click at [424, 442] on span "21" at bounding box center [427, 446] width 6 height 9
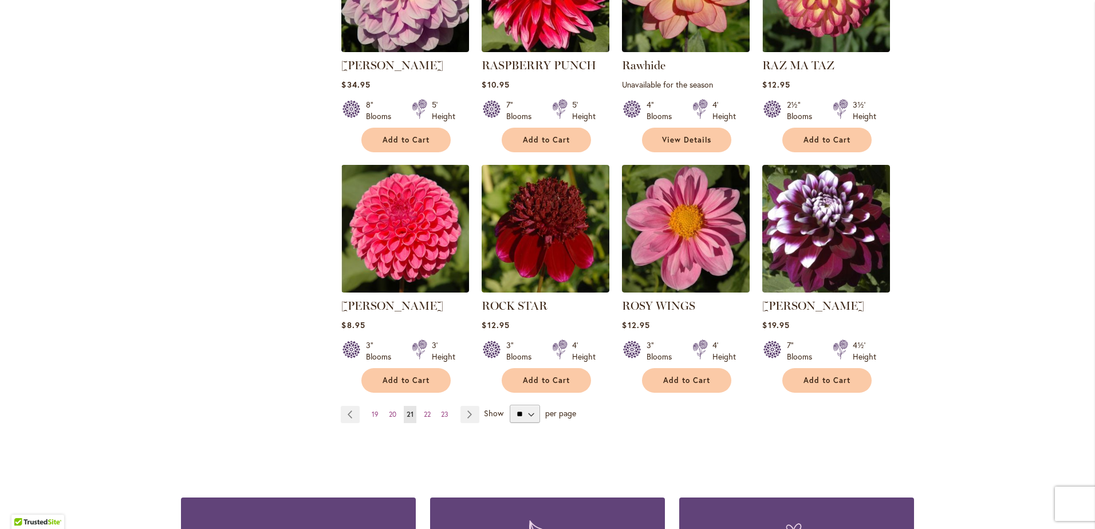
scroll to position [859, 0]
click at [426, 410] on span "22" at bounding box center [427, 414] width 7 height 9
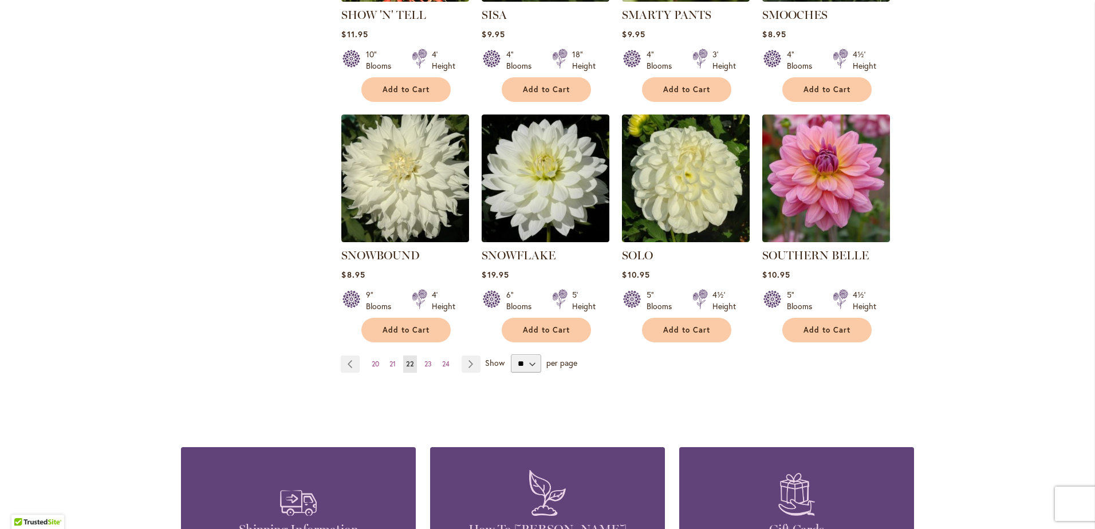
scroll to position [916, 0]
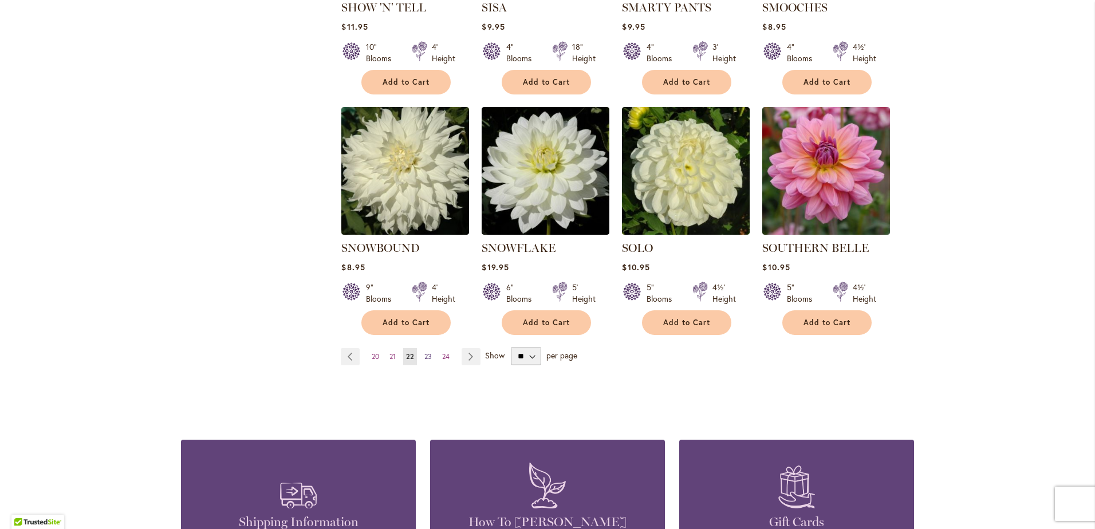
click at [425, 352] on span "23" at bounding box center [427, 356] width 7 height 9
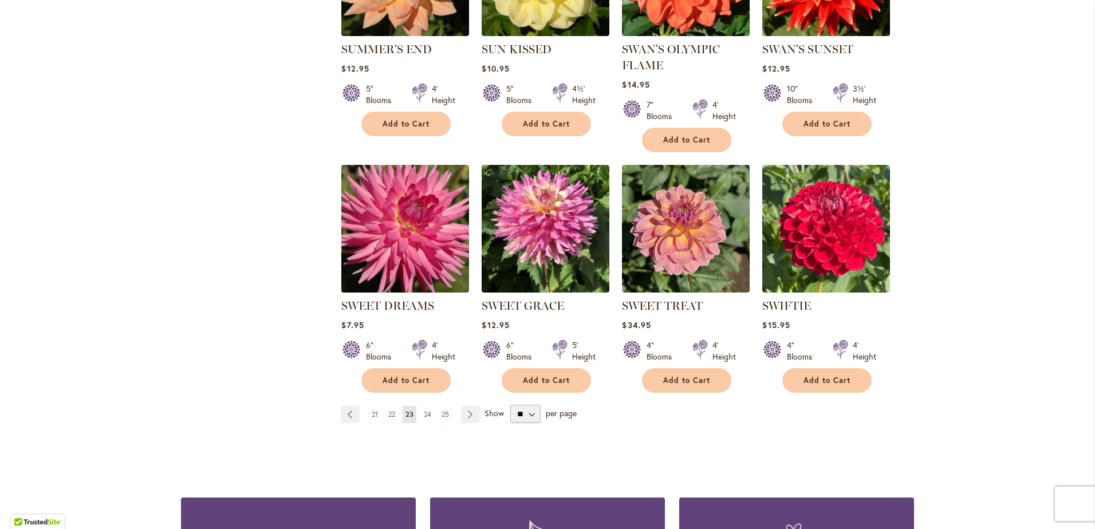
scroll to position [859, 0]
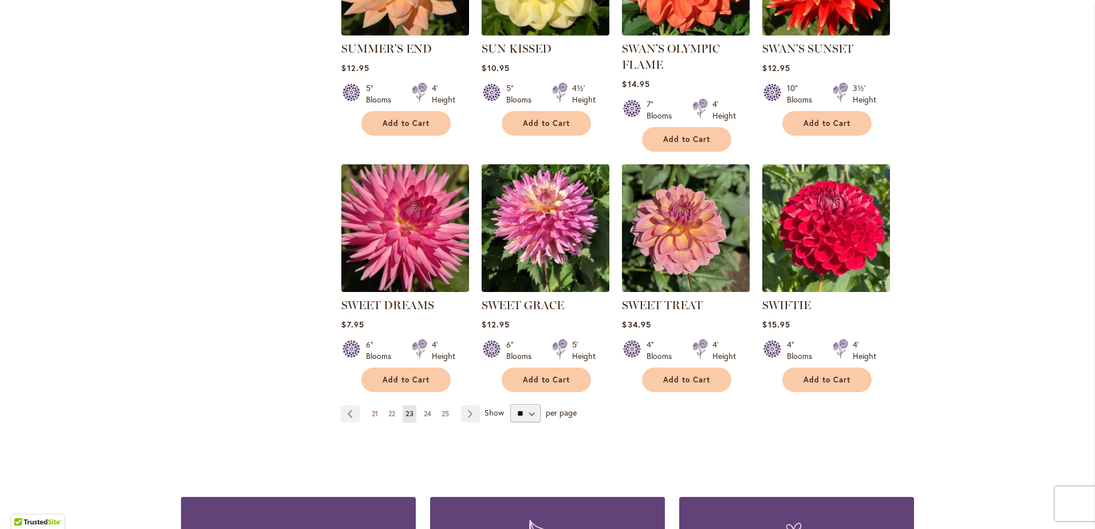
click at [425, 410] on span "24" at bounding box center [427, 414] width 7 height 9
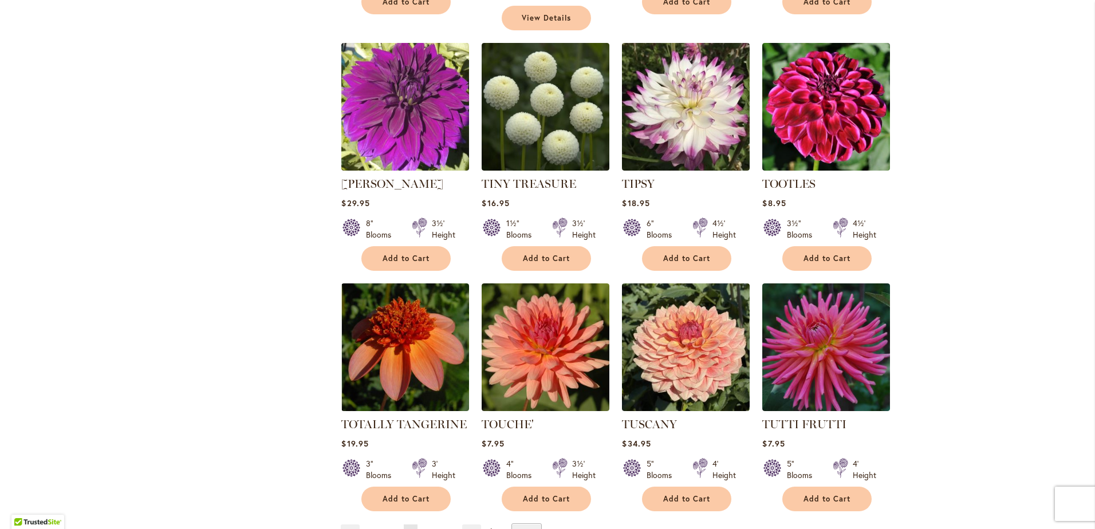
scroll to position [745, 0]
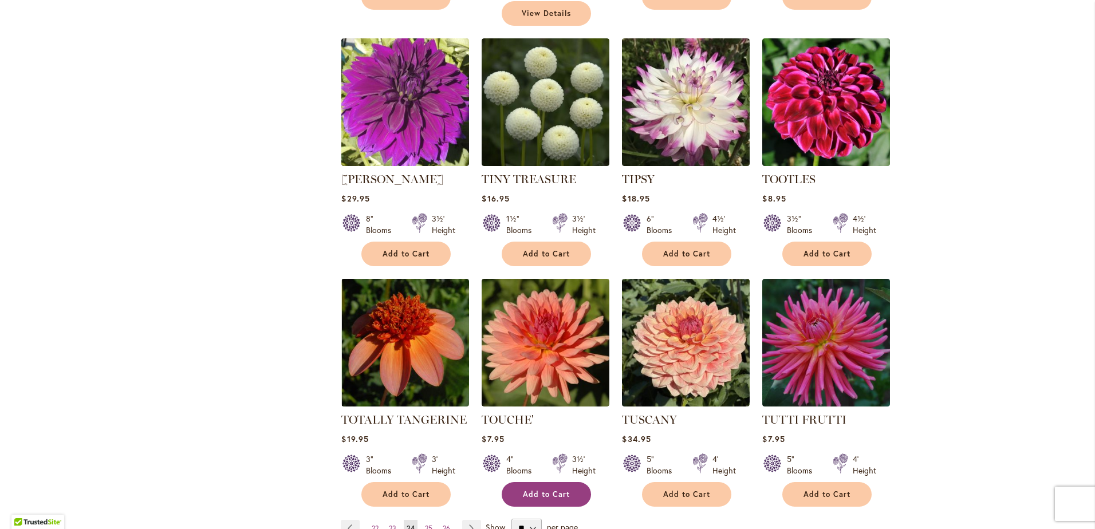
click at [545, 490] on span "Add to Cart" at bounding box center [546, 495] width 47 height 10
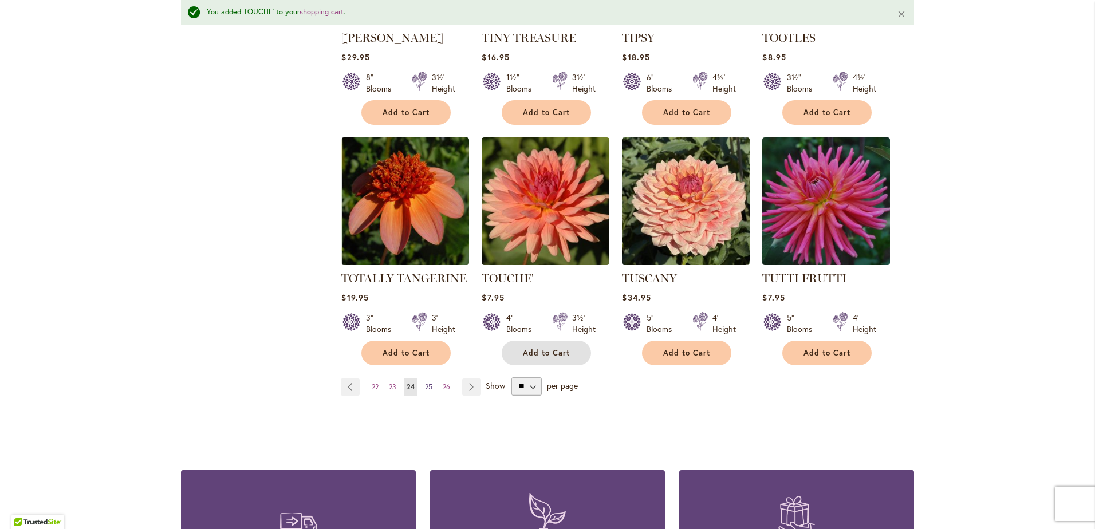
scroll to position [947, 0]
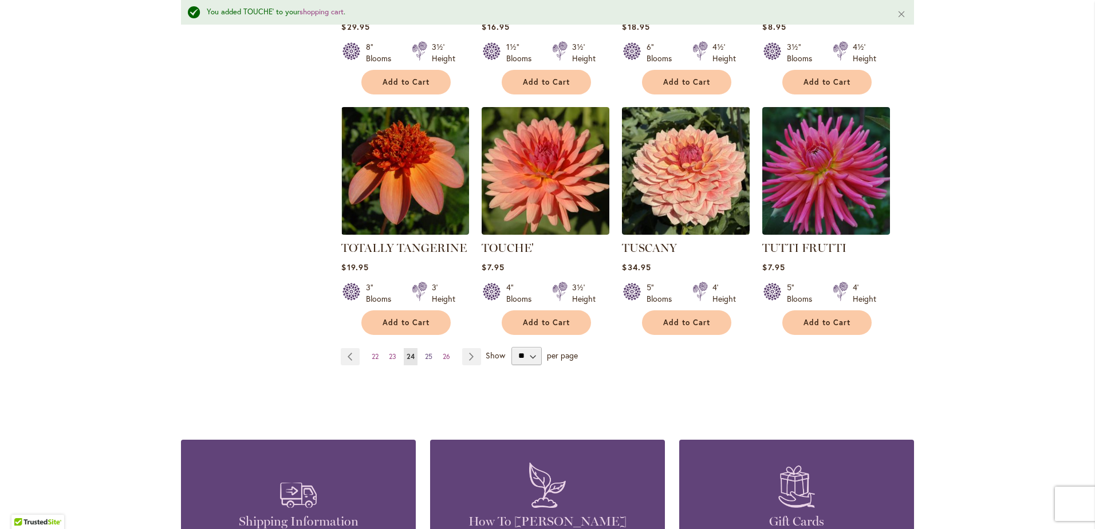
click at [425, 352] on span "25" at bounding box center [428, 356] width 7 height 9
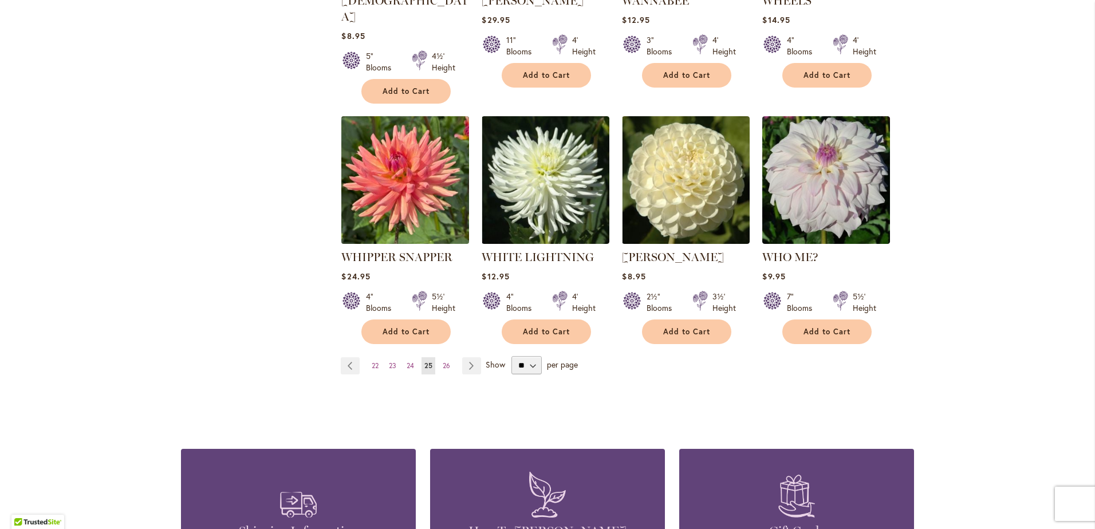
scroll to position [974, 0]
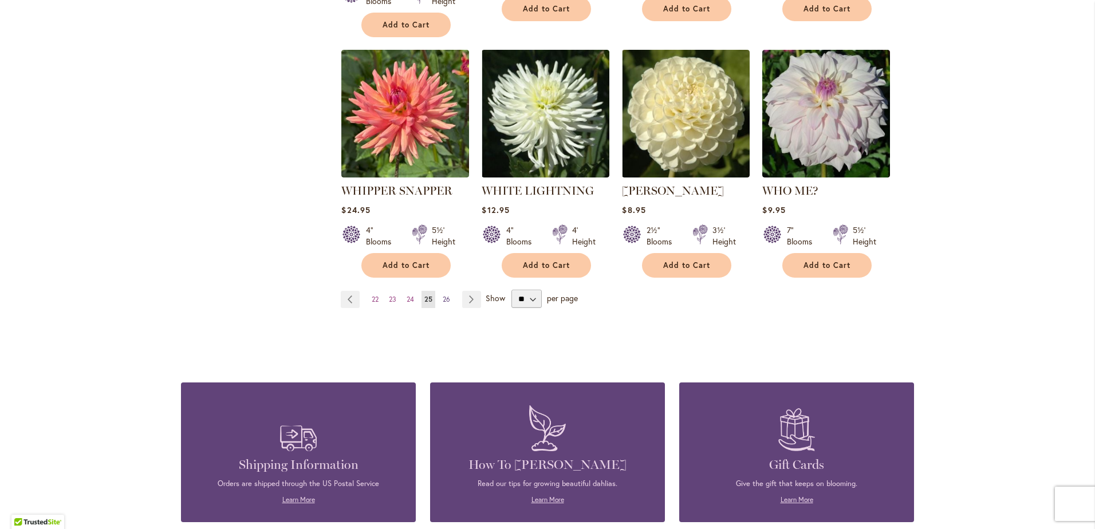
click at [443, 295] on span "26" at bounding box center [446, 299] width 7 height 9
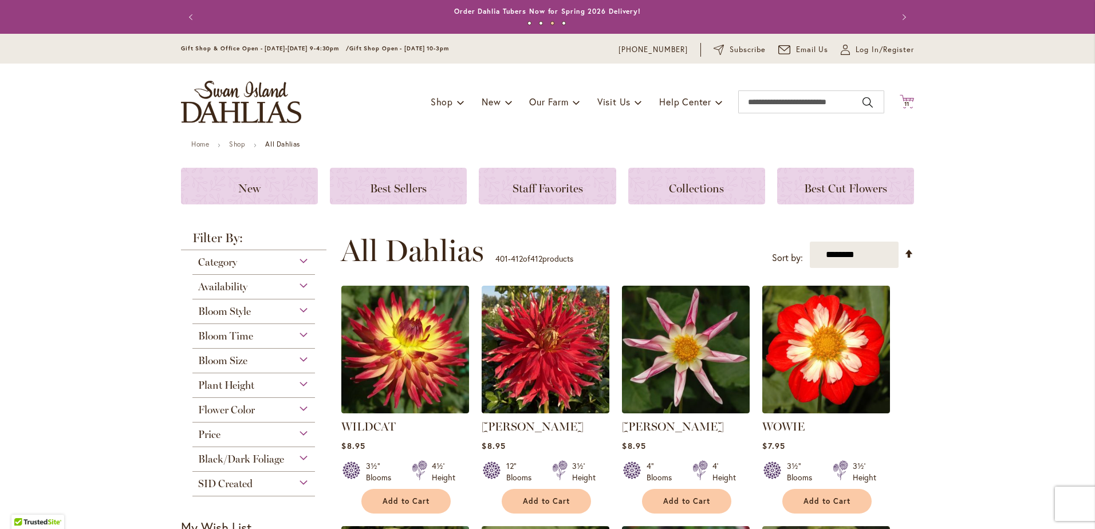
click at [904, 102] on span "11" at bounding box center [907, 103] width 6 height 7
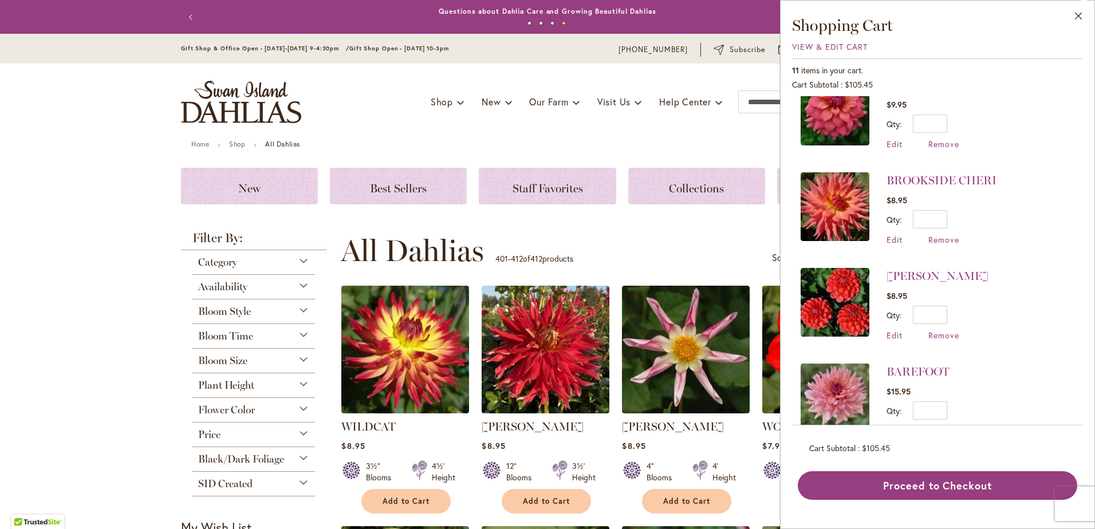
scroll to position [723, 0]
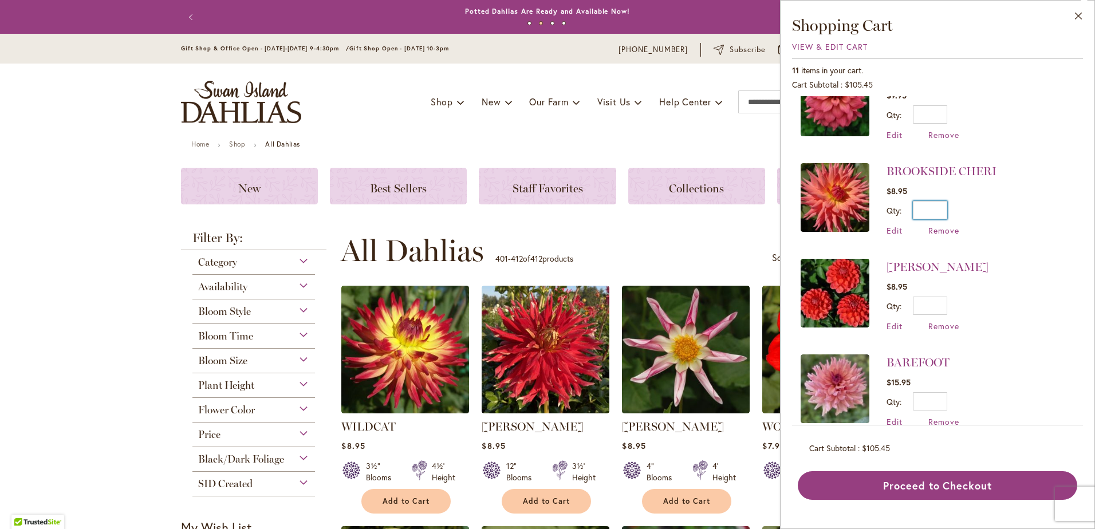
drag, startPoint x: 939, startPoint y: 185, endPoint x: 948, endPoint y: 185, distance: 8.6
click at [948, 201] on div "Qty * Update" at bounding box center [942, 210] width 110 height 18
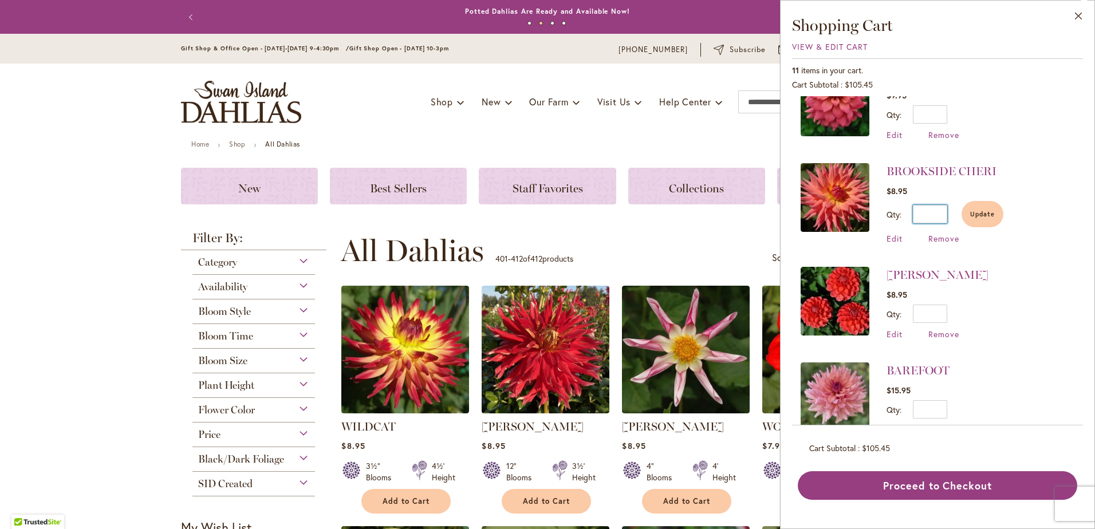
type input "*"
click at [942, 424] on span "Remove" at bounding box center [943, 429] width 31 height 11
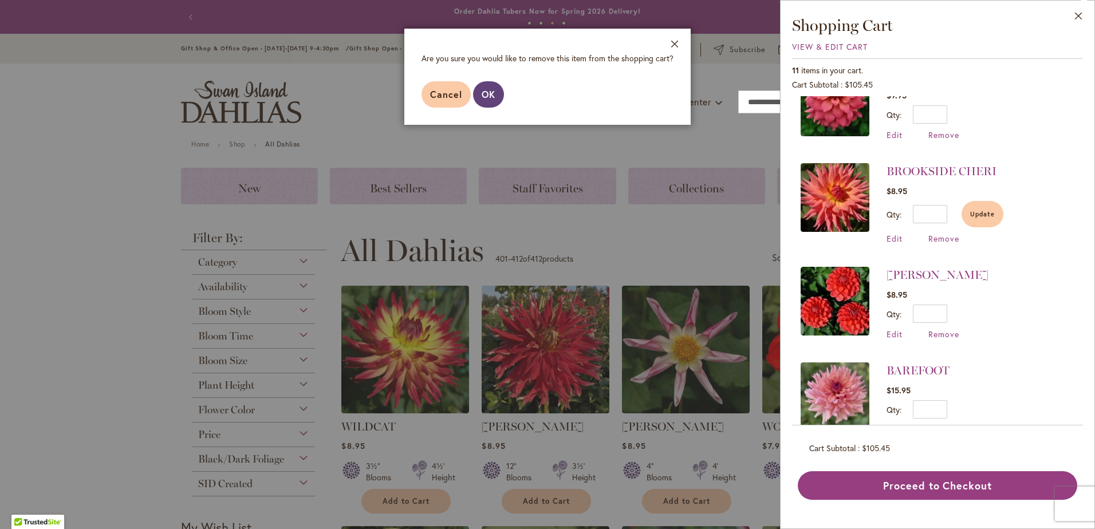
click at [485, 96] on span "OK" at bounding box center [489, 94] width 14 height 12
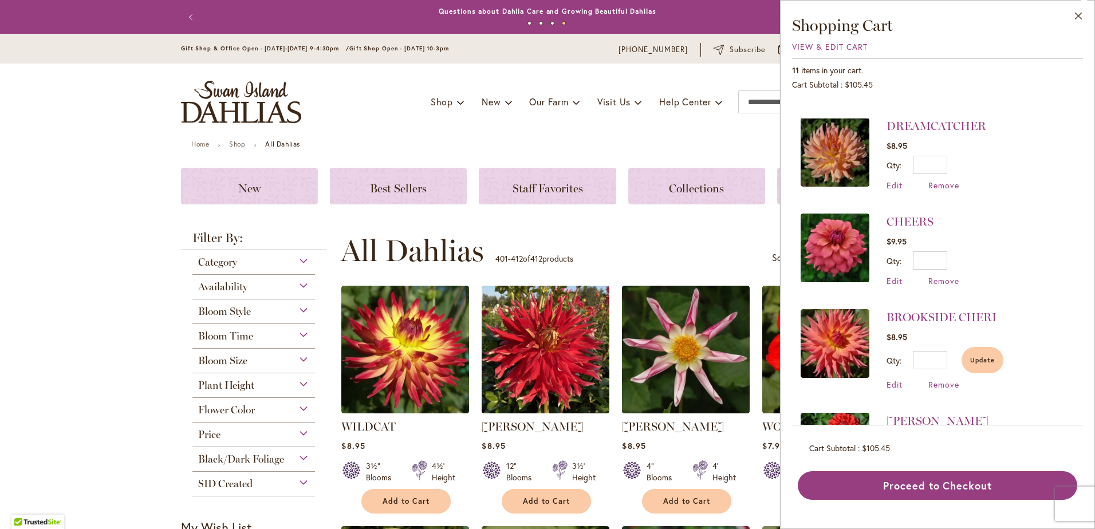
scroll to position [551, 0]
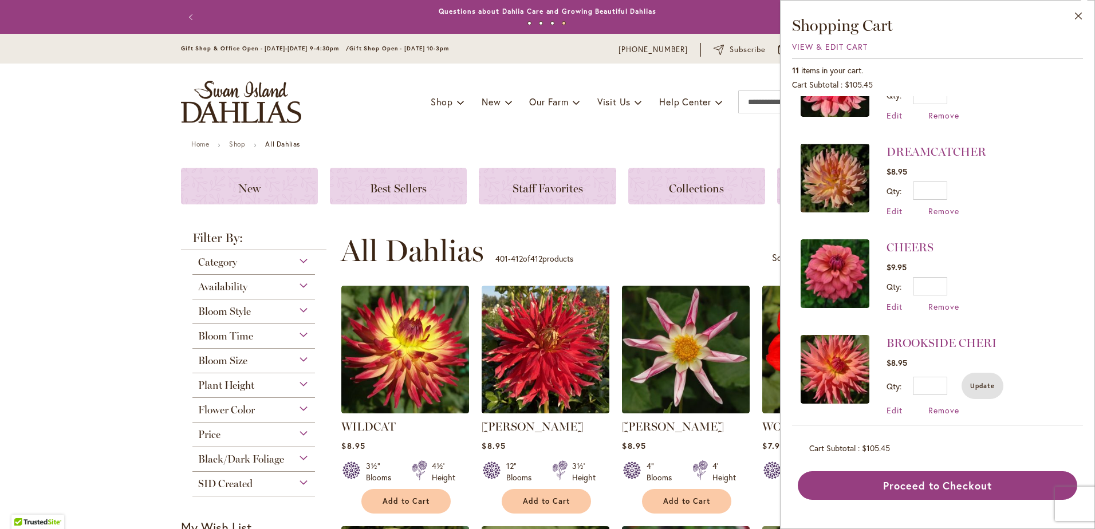
click at [980, 382] on span "Update" at bounding box center [982, 386] width 25 height 8
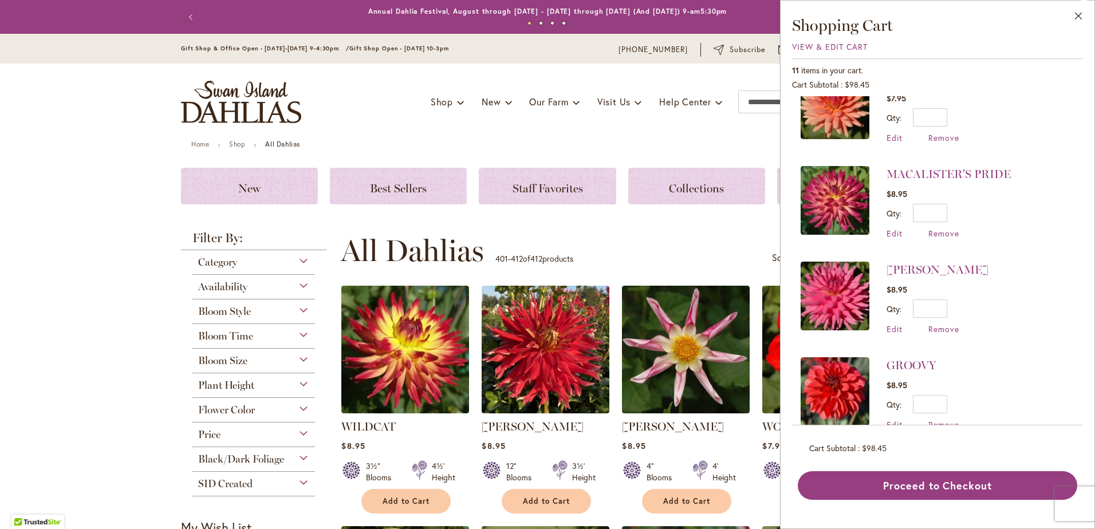
scroll to position [0, 0]
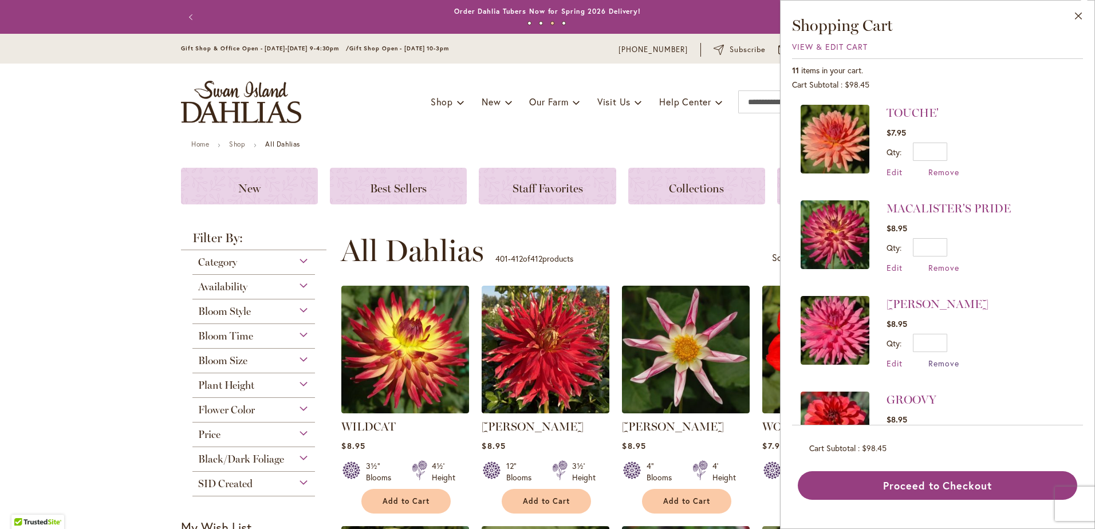
click at [947, 362] on span "Remove" at bounding box center [943, 363] width 31 height 11
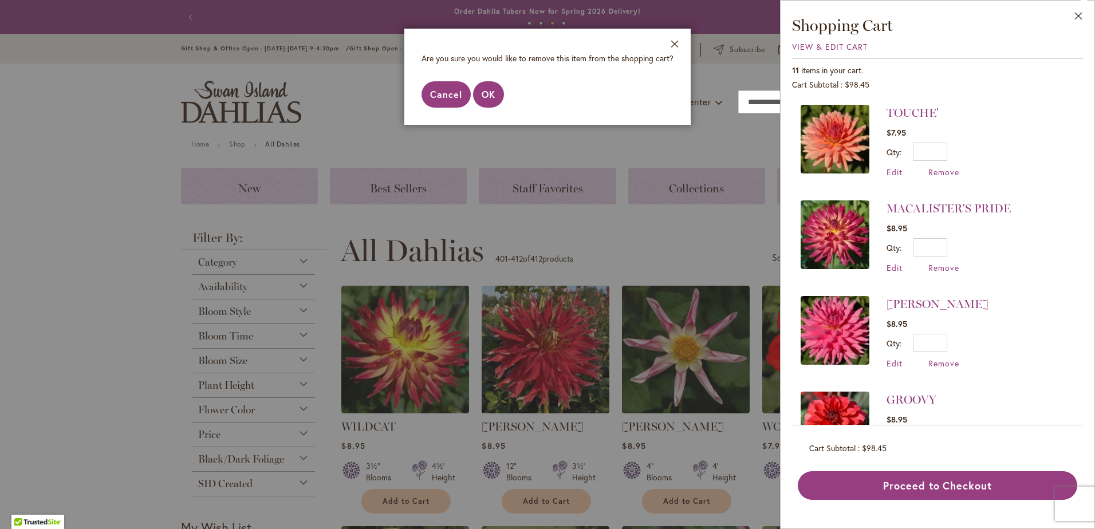
click at [462, 93] on button "Cancel" at bounding box center [446, 94] width 49 height 26
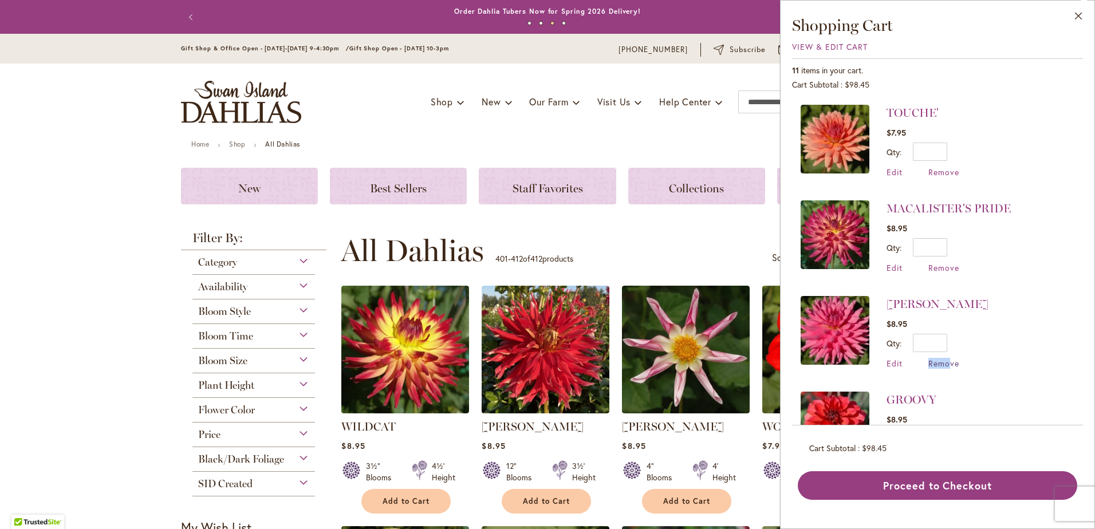
click at [950, 359] on div "HERBERT SMITH $8.95 Qty * Update Edit Remove" at bounding box center [938, 332] width 102 height 73
drag, startPoint x: 950, startPoint y: 359, endPoint x: 945, endPoint y: 363, distance: 7.0
click at [945, 363] on span "Remove" at bounding box center [943, 363] width 31 height 11
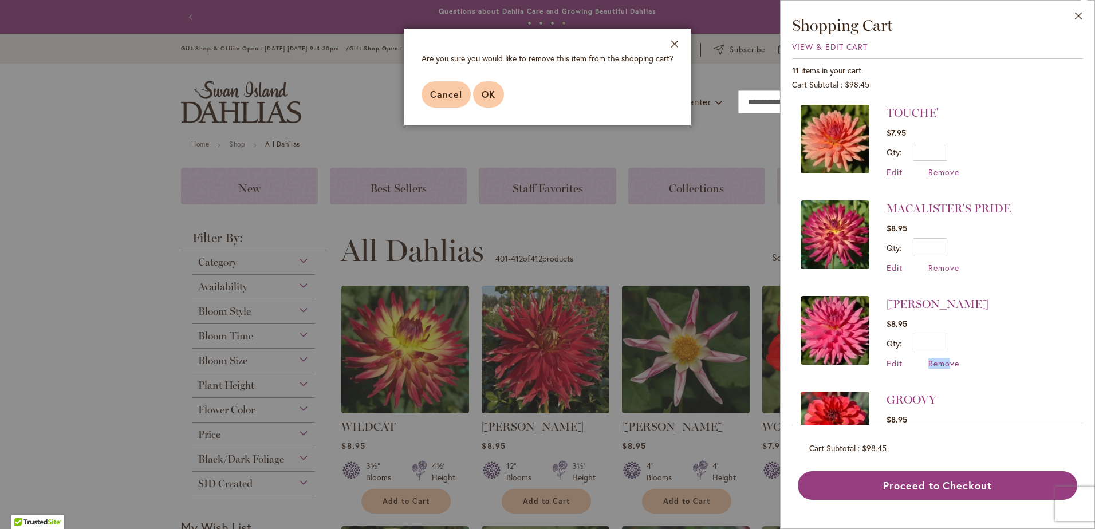
click at [480, 98] on button "OK" at bounding box center [488, 94] width 31 height 26
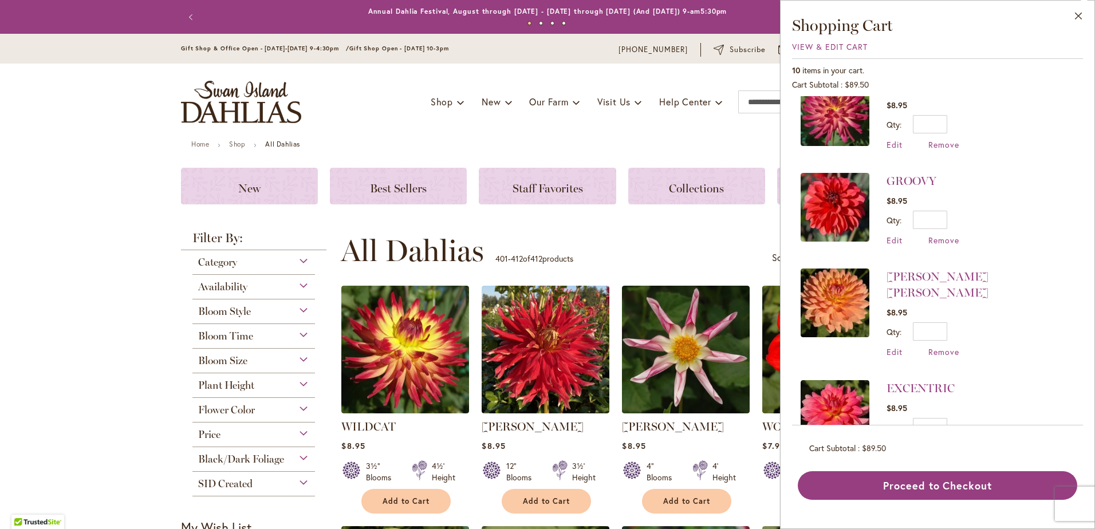
scroll to position [172, 0]
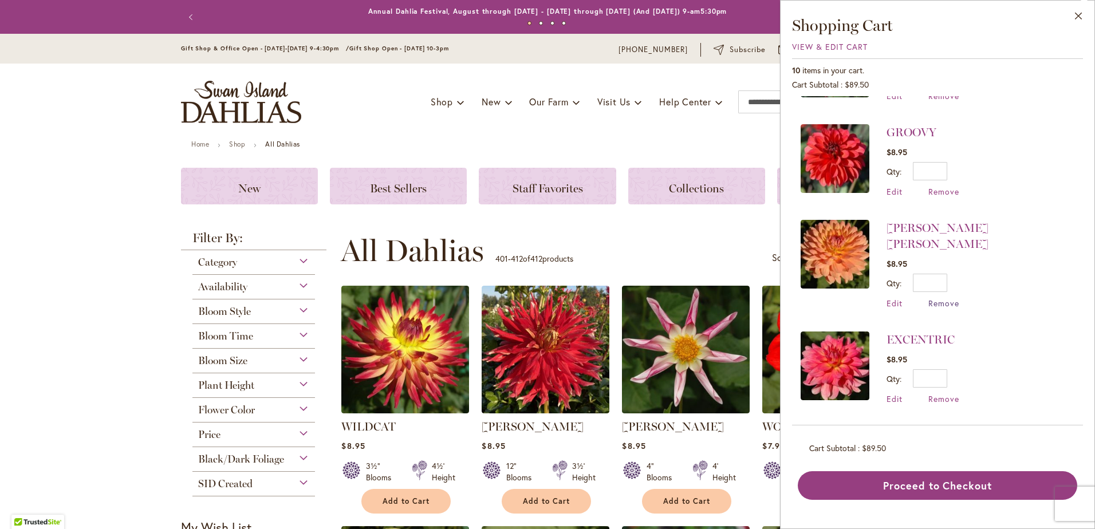
click at [949, 298] on span "Remove" at bounding box center [943, 303] width 31 height 11
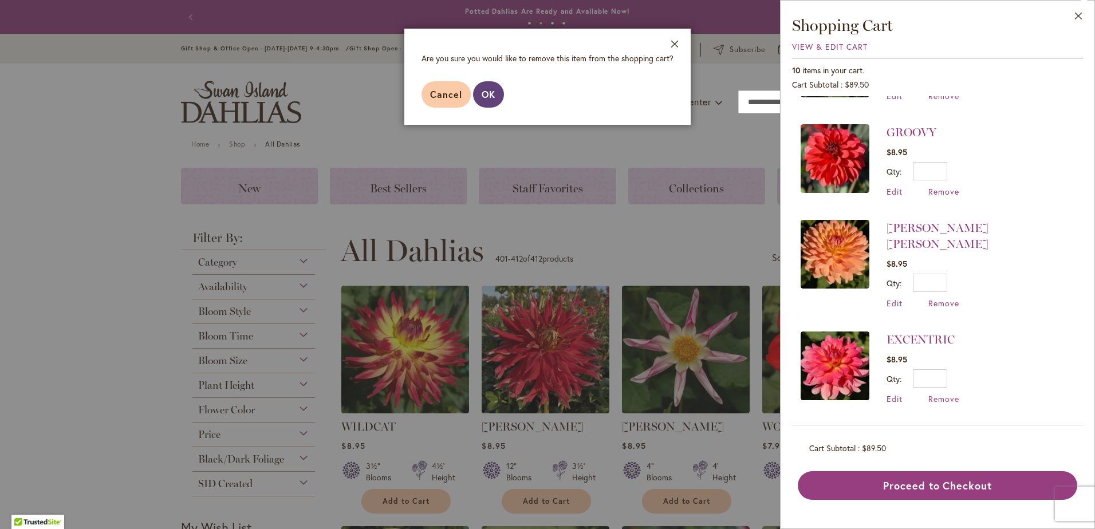
click at [485, 99] on span "OK" at bounding box center [489, 94] width 14 height 12
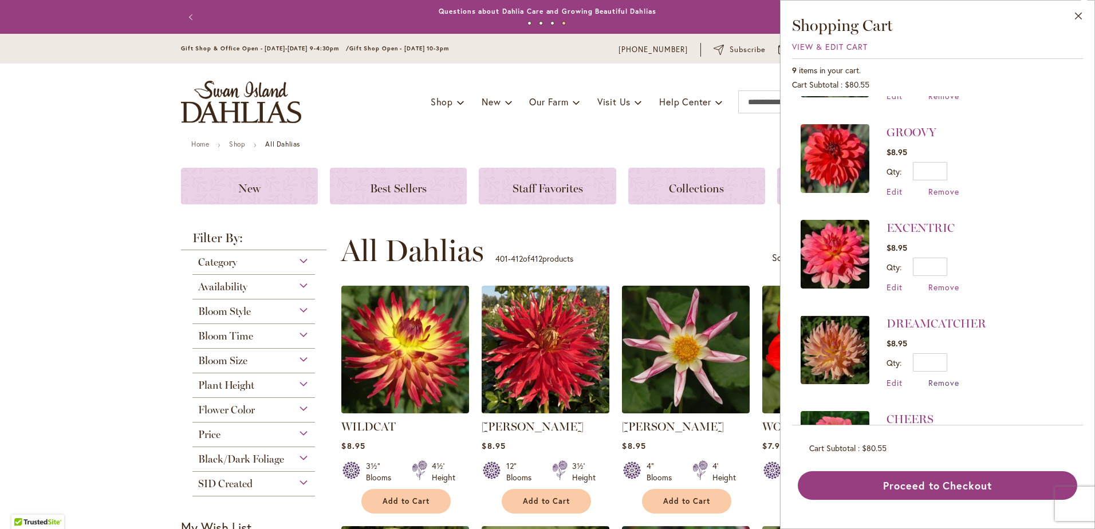
click at [947, 377] on span "Remove" at bounding box center [943, 382] width 31 height 11
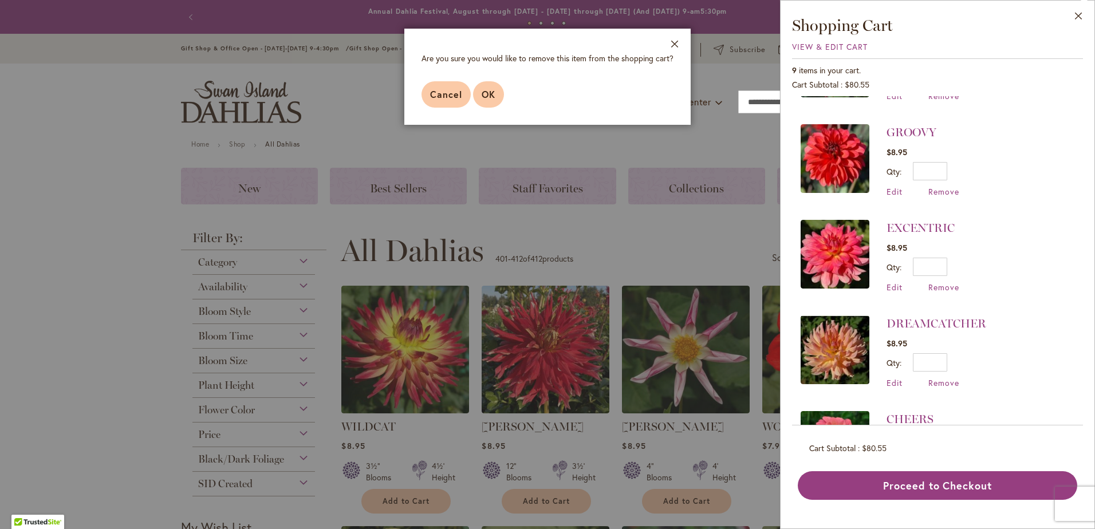
click at [482, 99] on span "OK" at bounding box center [489, 94] width 14 height 12
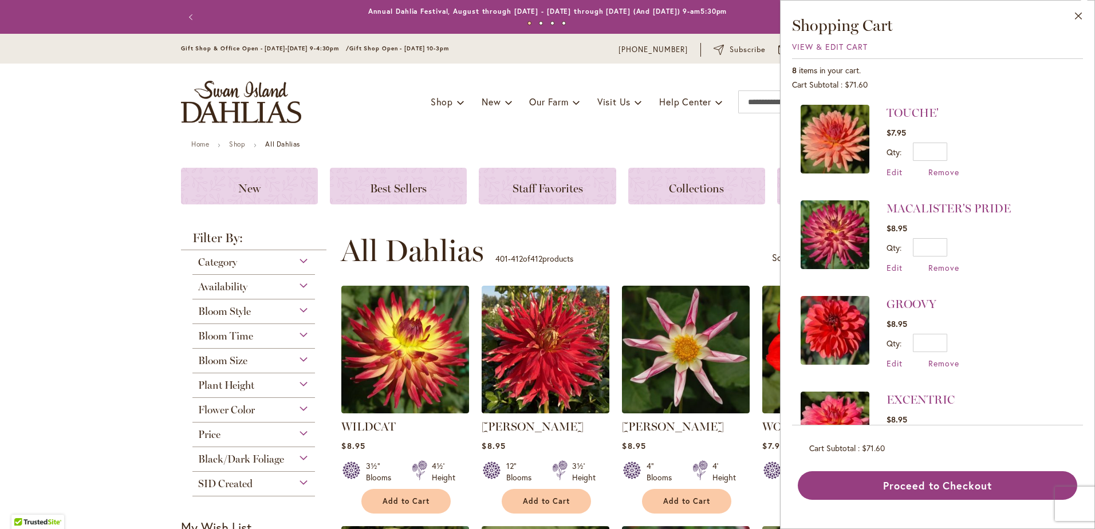
scroll to position [286, 0]
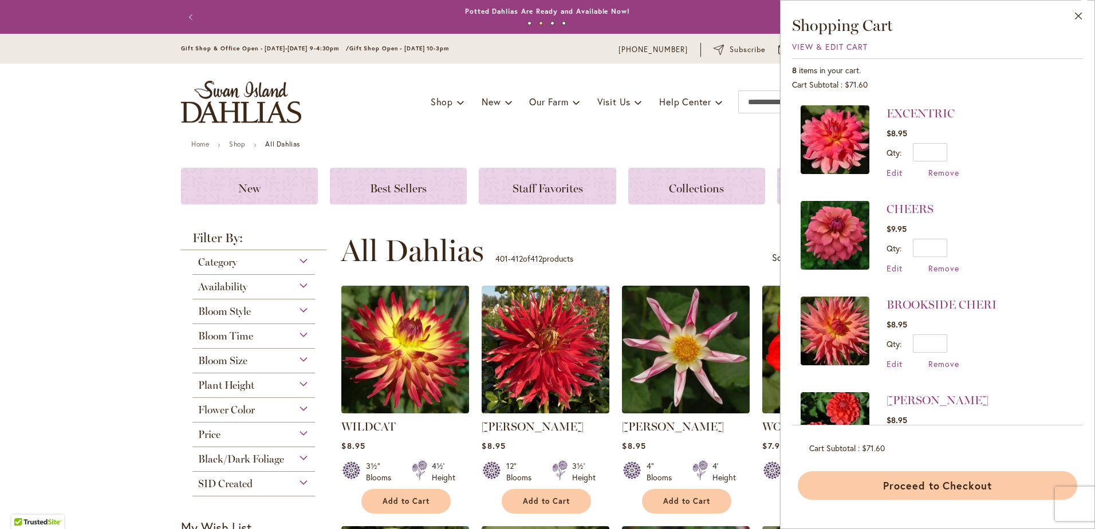
click at [935, 489] on button "Proceed to Checkout" at bounding box center [938, 485] width 280 height 29
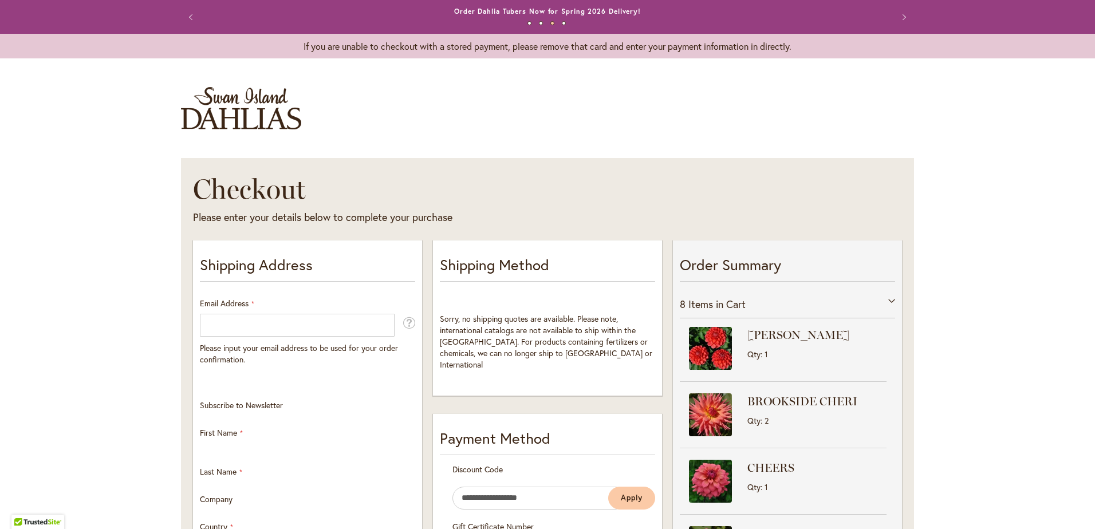
select select "**"
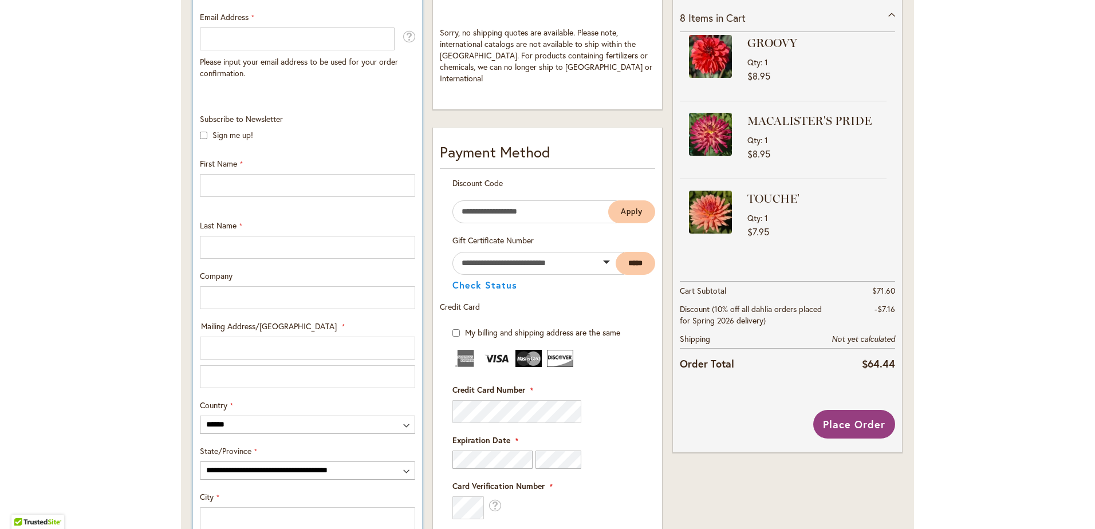
scroll to position [115, 0]
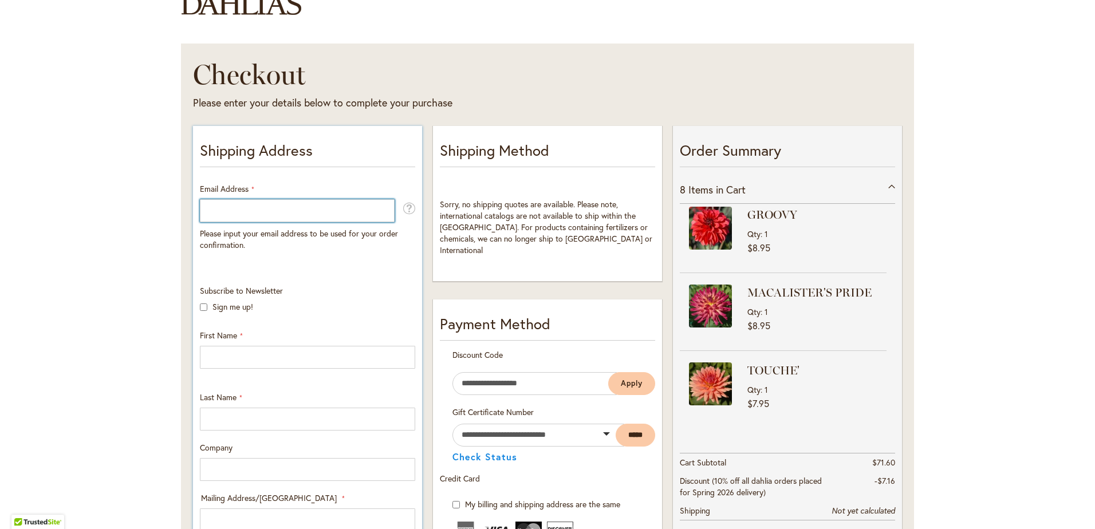
click at [243, 211] on input "Email Address" at bounding box center [297, 210] width 195 height 23
type input "**********"
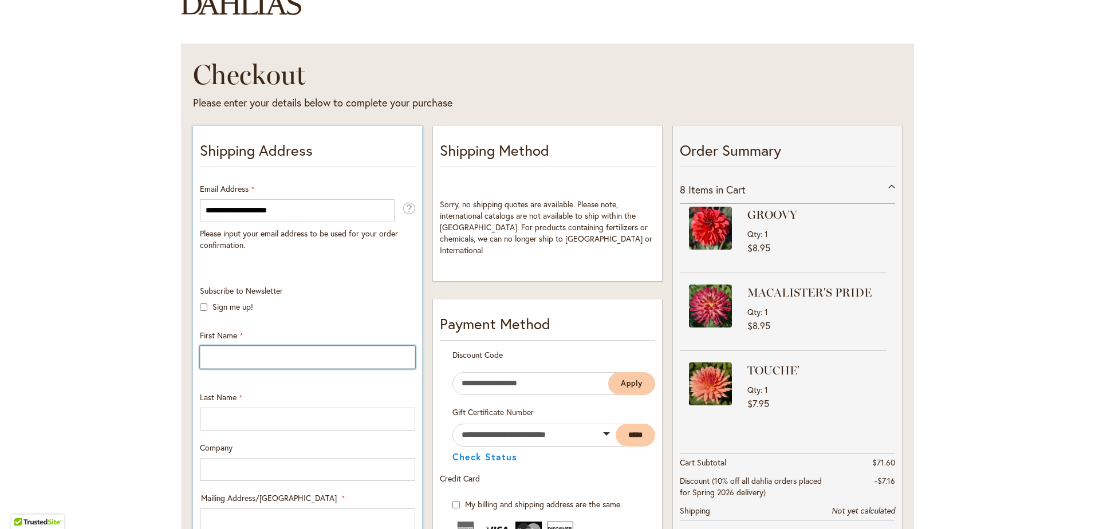
click at [266, 349] on input "First Name" at bounding box center [307, 357] width 215 height 23
click at [229, 350] on input "First Name" at bounding box center [307, 357] width 215 height 23
type input "*"
type input "*****"
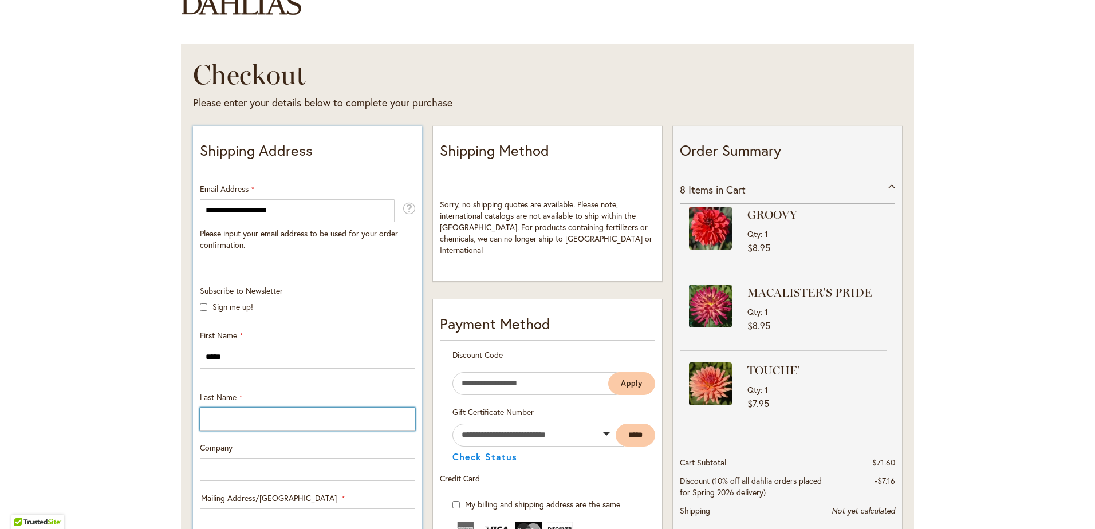
click at [222, 410] on input "Last Name" at bounding box center [307, 419] width 215 height 23
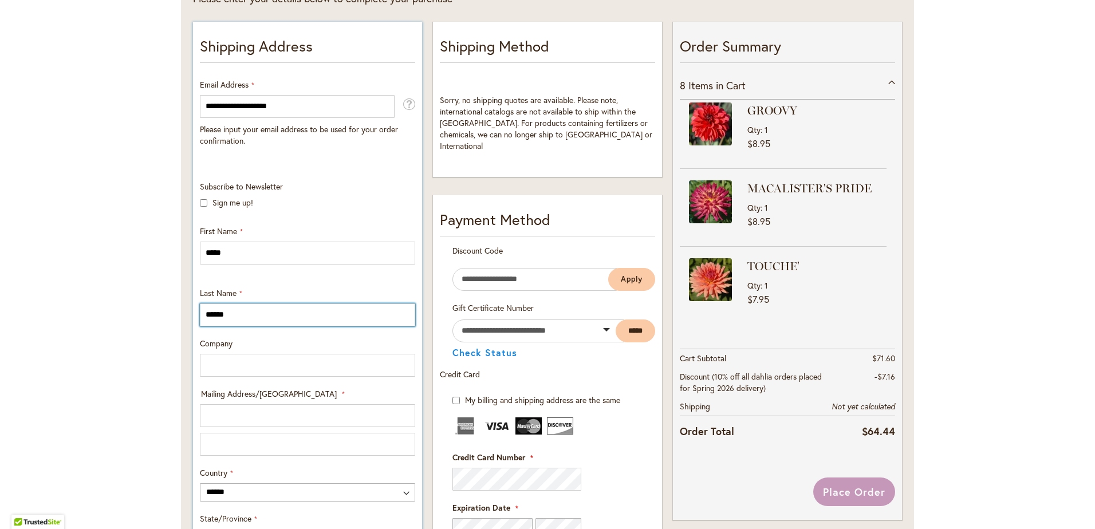
scroll to position [344, 0]
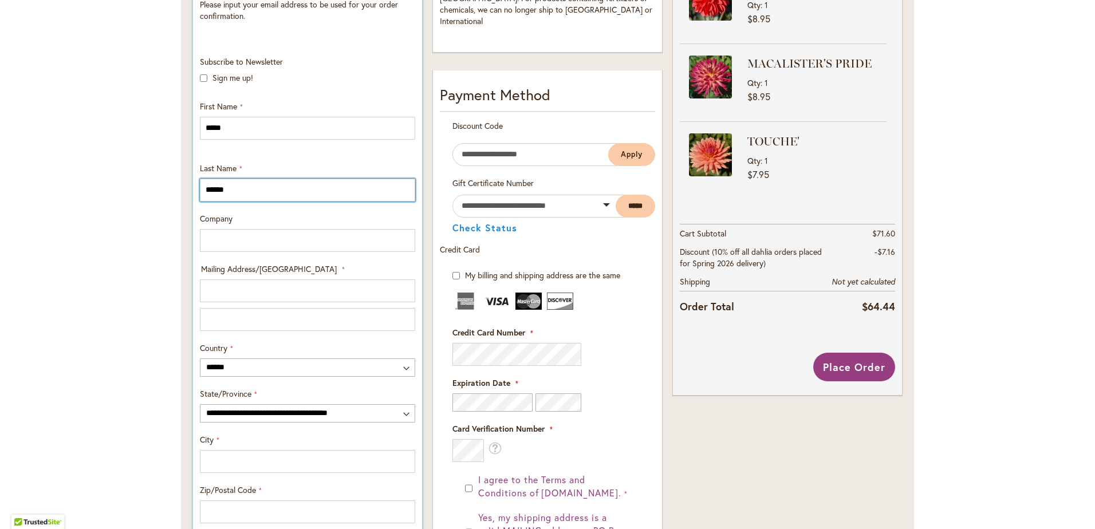
type input "******"
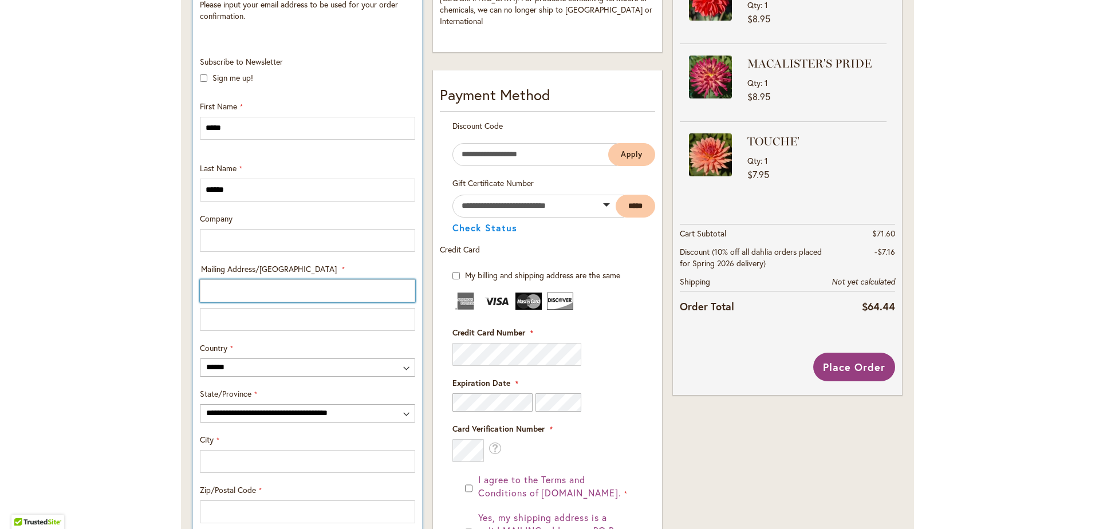
click at [265, 288] on input "Mailing Address/PO BOX: Line 1" at bounding box center [307, 291] width 215 height 23
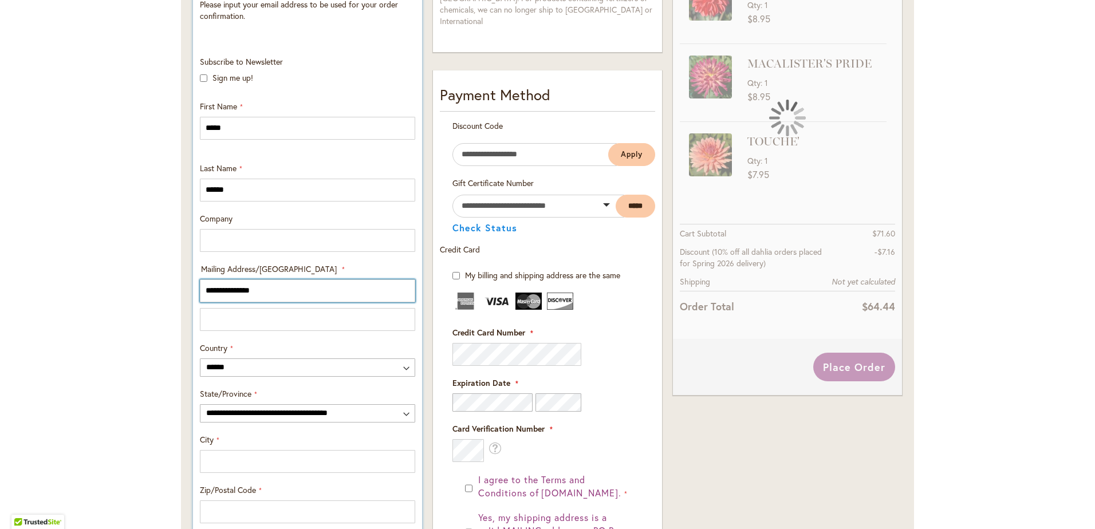
type input "**********"
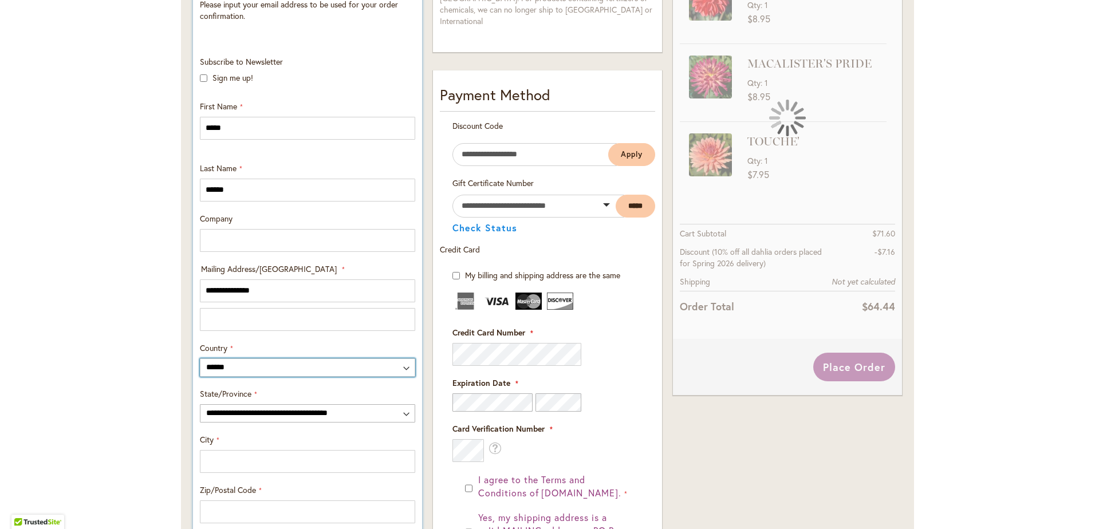
click at [243, 368] on select "**********" at bounding box center [307, 368] width 215 height 18
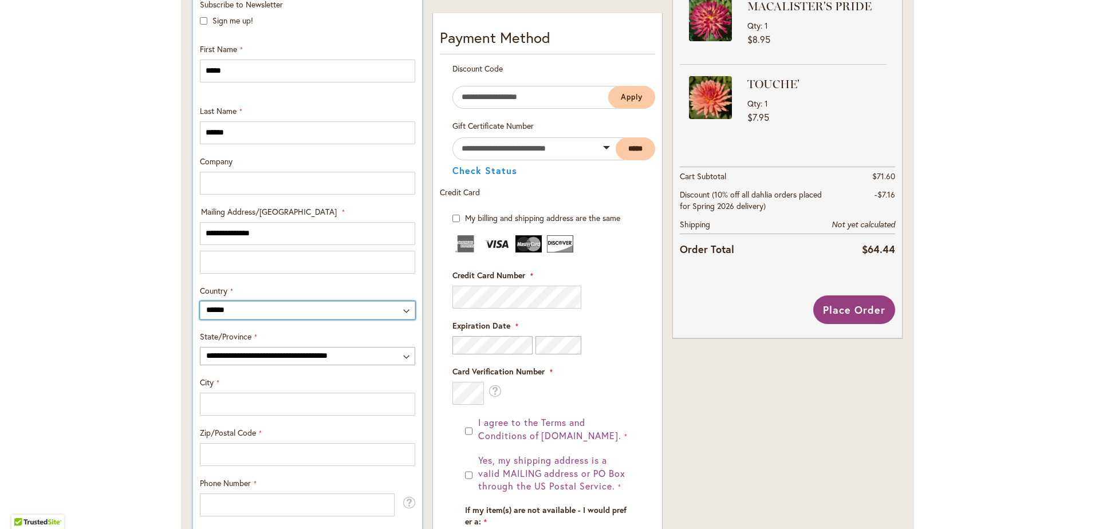
click at [227, 311] on select "**********" at bounding box center [307, 310] width 215 height 18
click at [200, 301] on select "**********" at bounding box center [307, 310] width 215 height 18
click at [262, 359] on select "**********" at bounding box center [307, 356] width 215 height 18
select select "**"
click at [200, 347] on select "**********" at bounding box center [307, 356] width 215 height 18
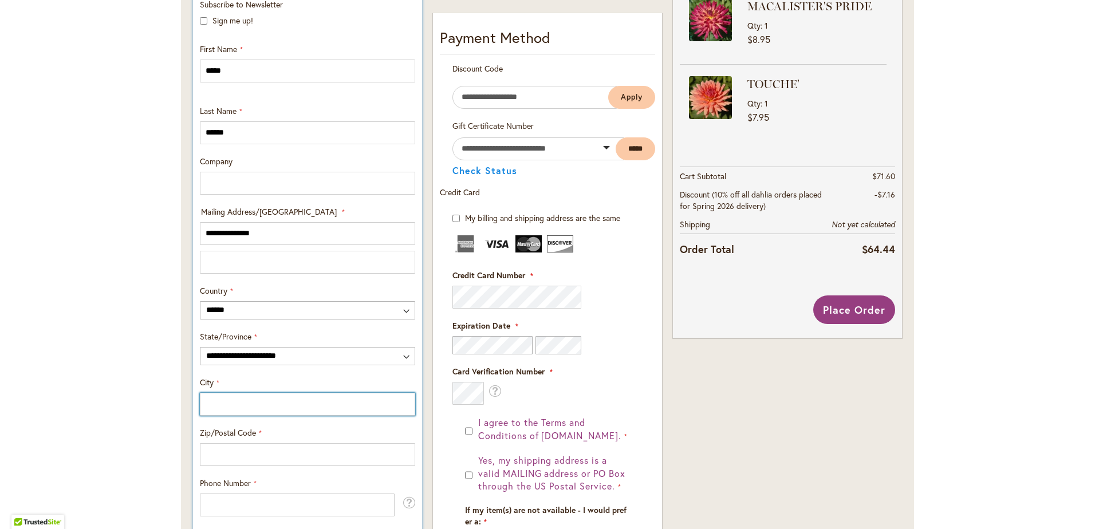
click at [238, 410] on input "City" at bounding box center [307, 404] width 215 height 23
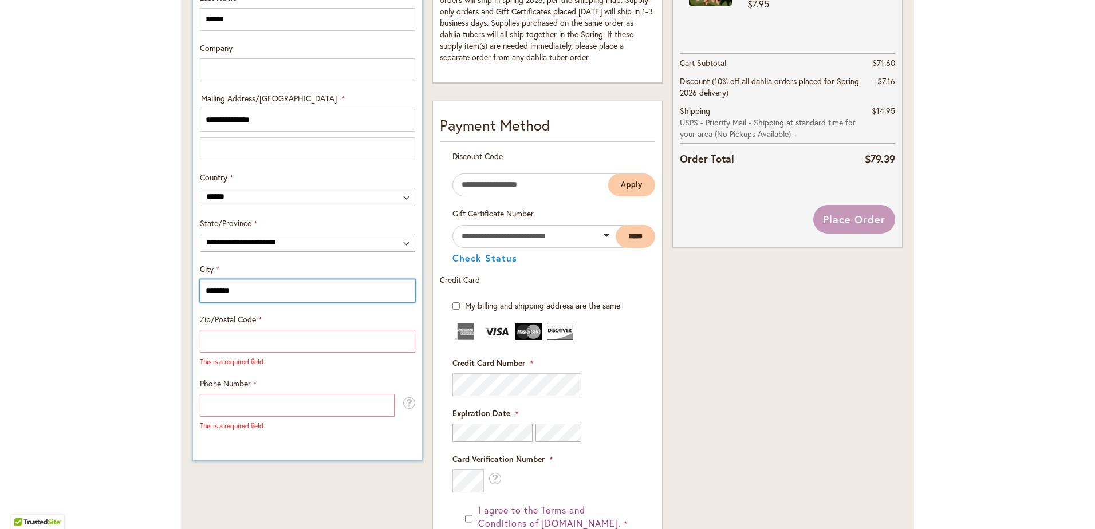
scroll to position [516, 0]
type input "********"
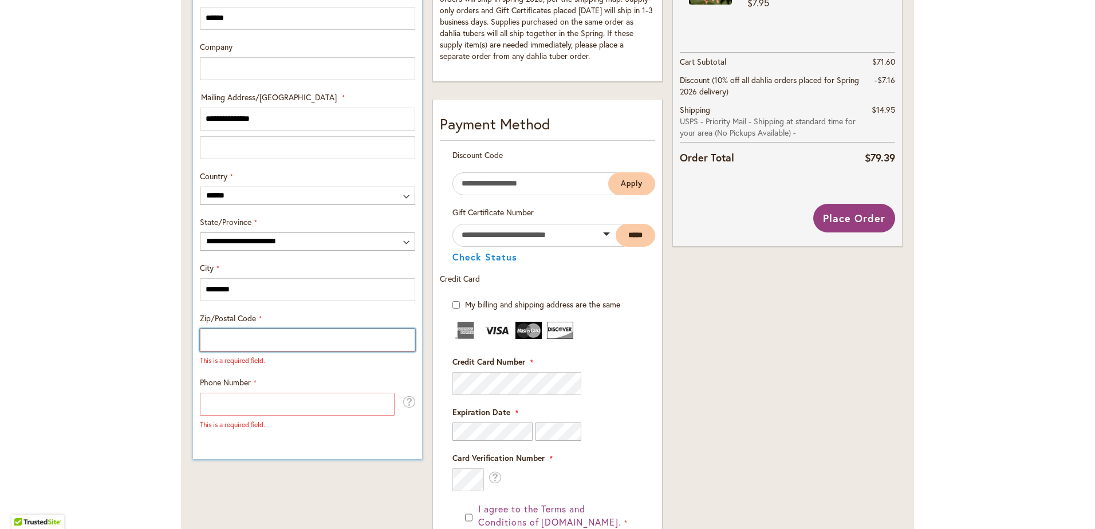
click at [230, 345] on input "Zip/Postal Code" at bounding box center [307, 340] width 215 height 23
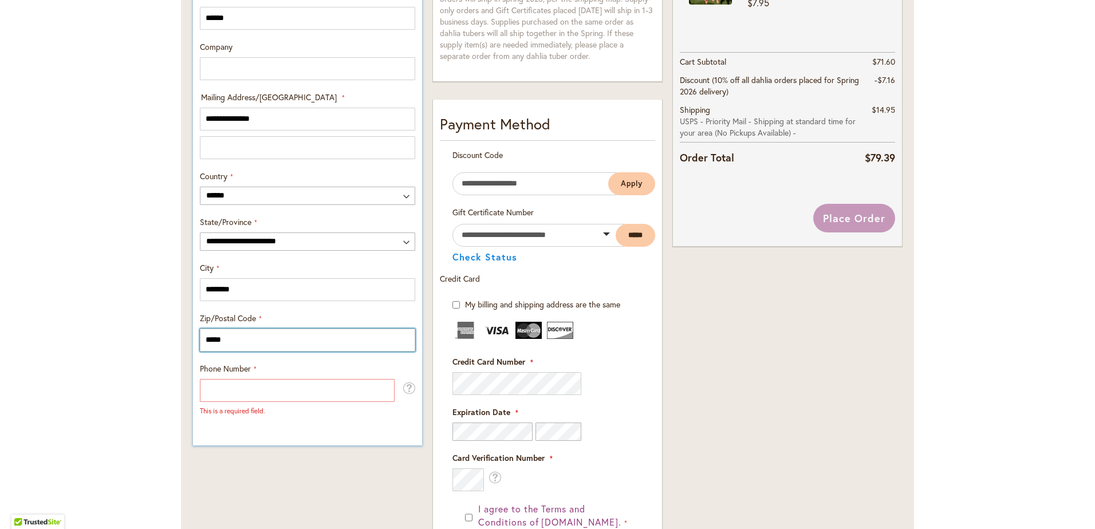
type input "*****"
click at [242, 392] on input "Phone Number" at bounding box center [297, 390] width 195 height 23
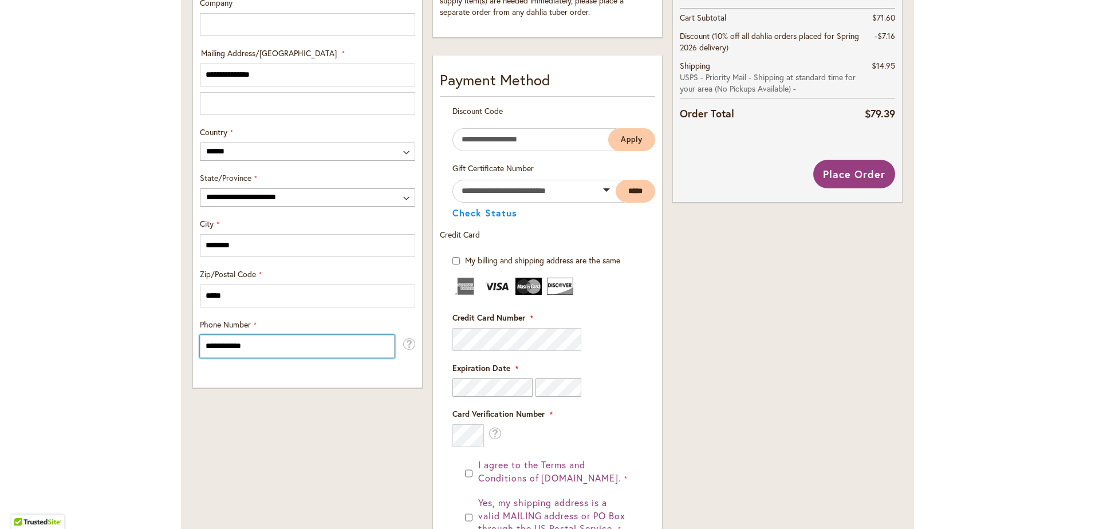
scroll to position [573, 0]
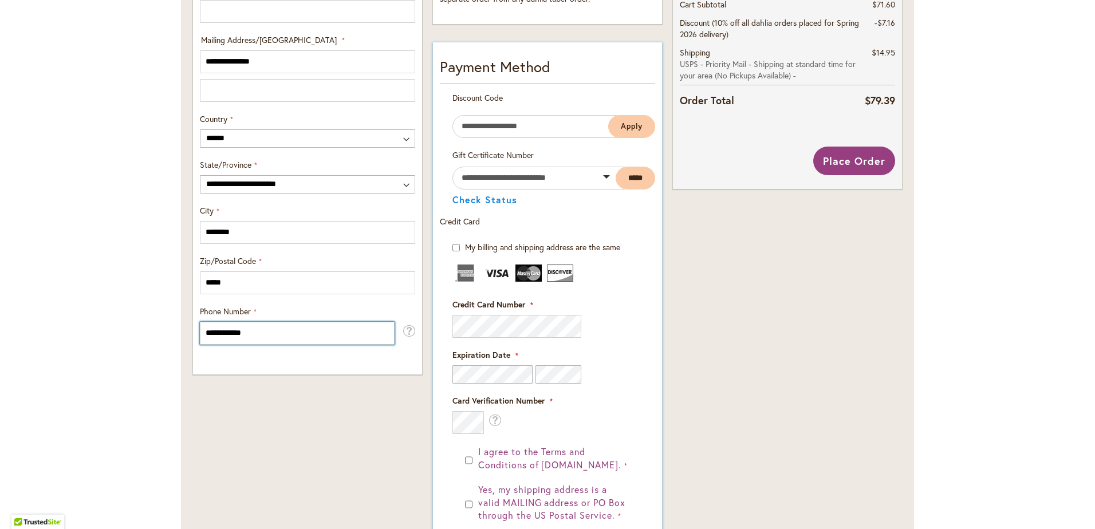
type input "**********"
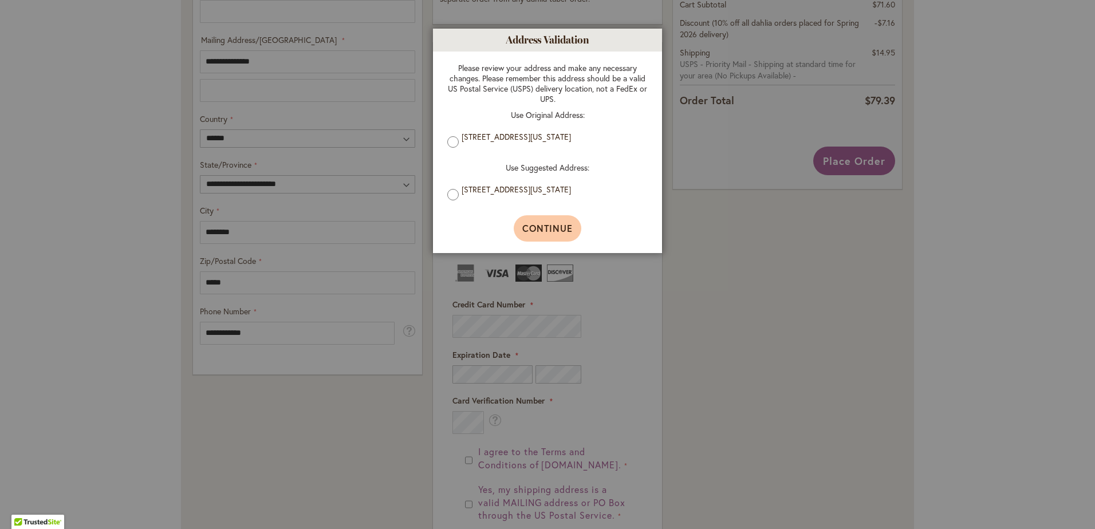
click at [545, 239] on button "Continue" at bounding box center [548, 228] width 68 height 26
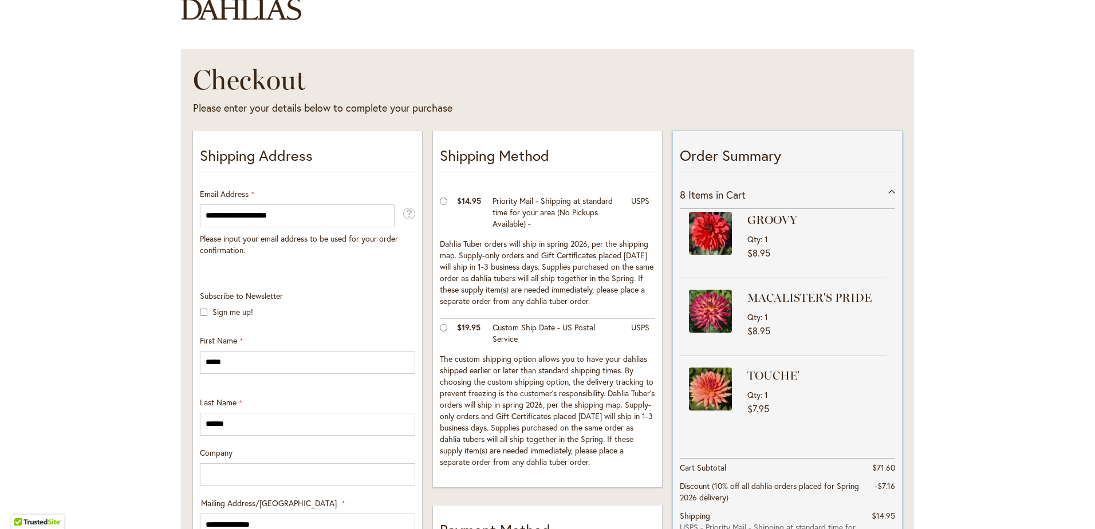
scroll to position [344, 0]
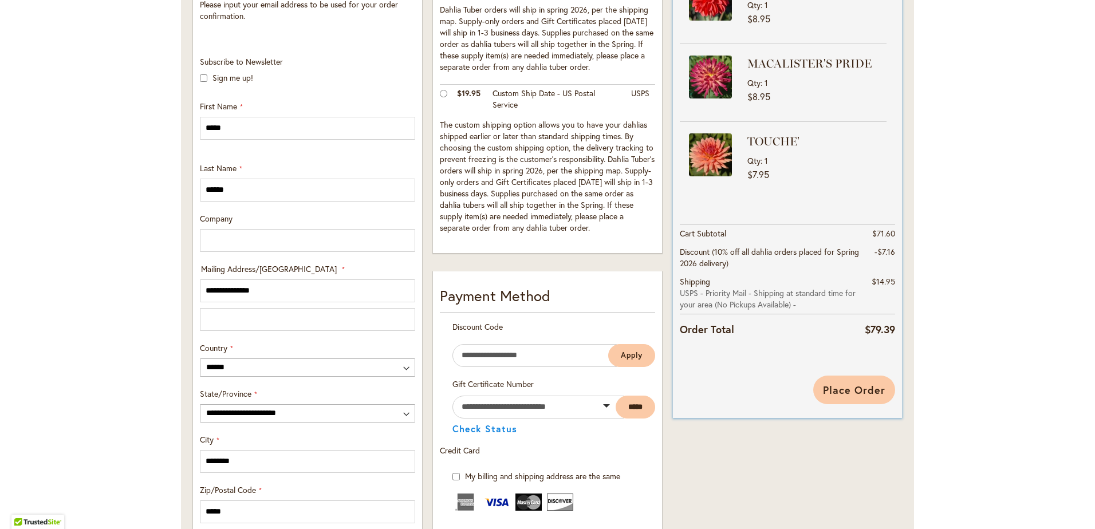
click at [847, 399] on button "Place Order" at bounding box center [854, 390] width 82 height 29
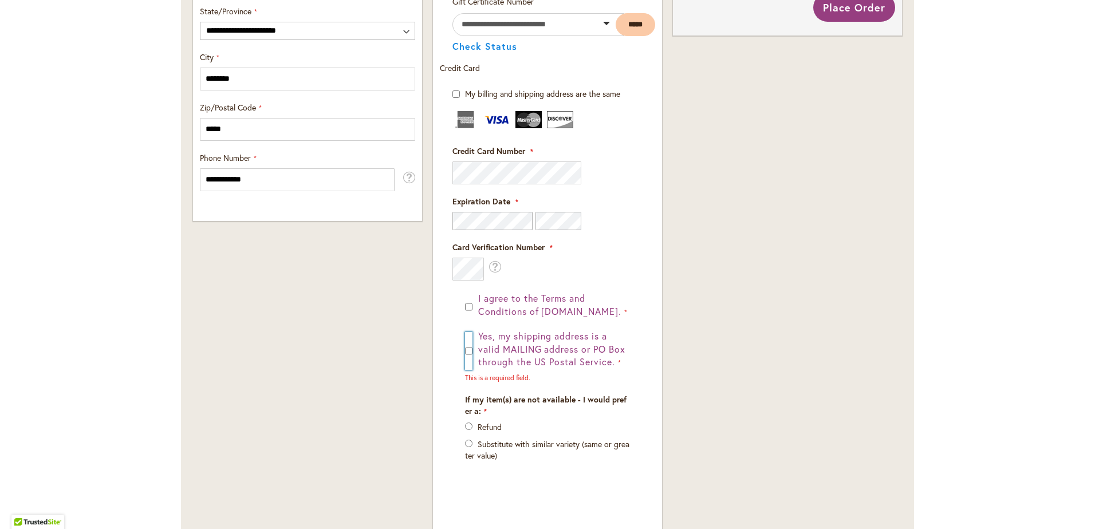
scroll to position [583, 0]
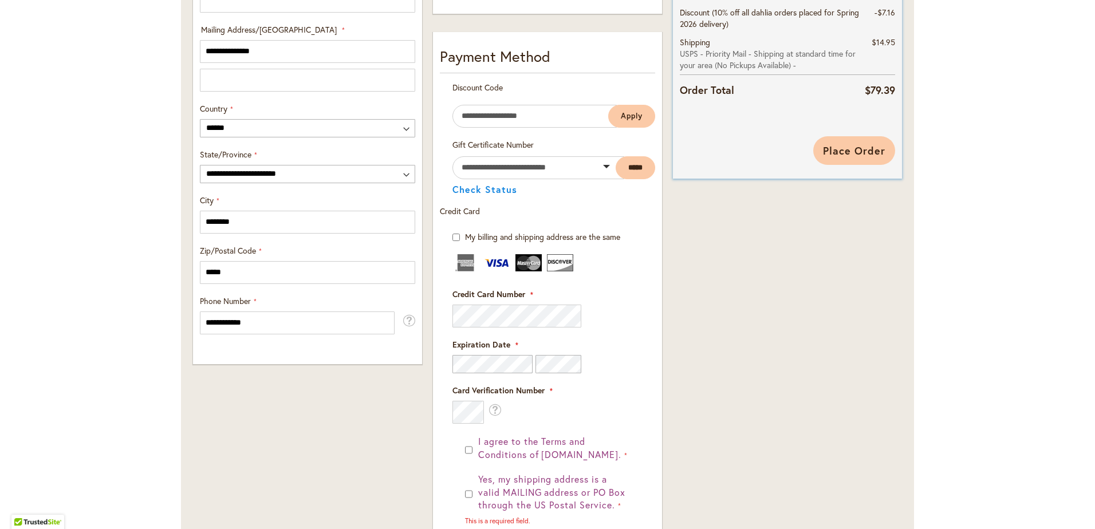
click at [874, 142] on button "Place Order" at bounding box center [854, 150] width 82 height 29
